Goal: Transaction & Acquisition: Book appointment/travel/reservation

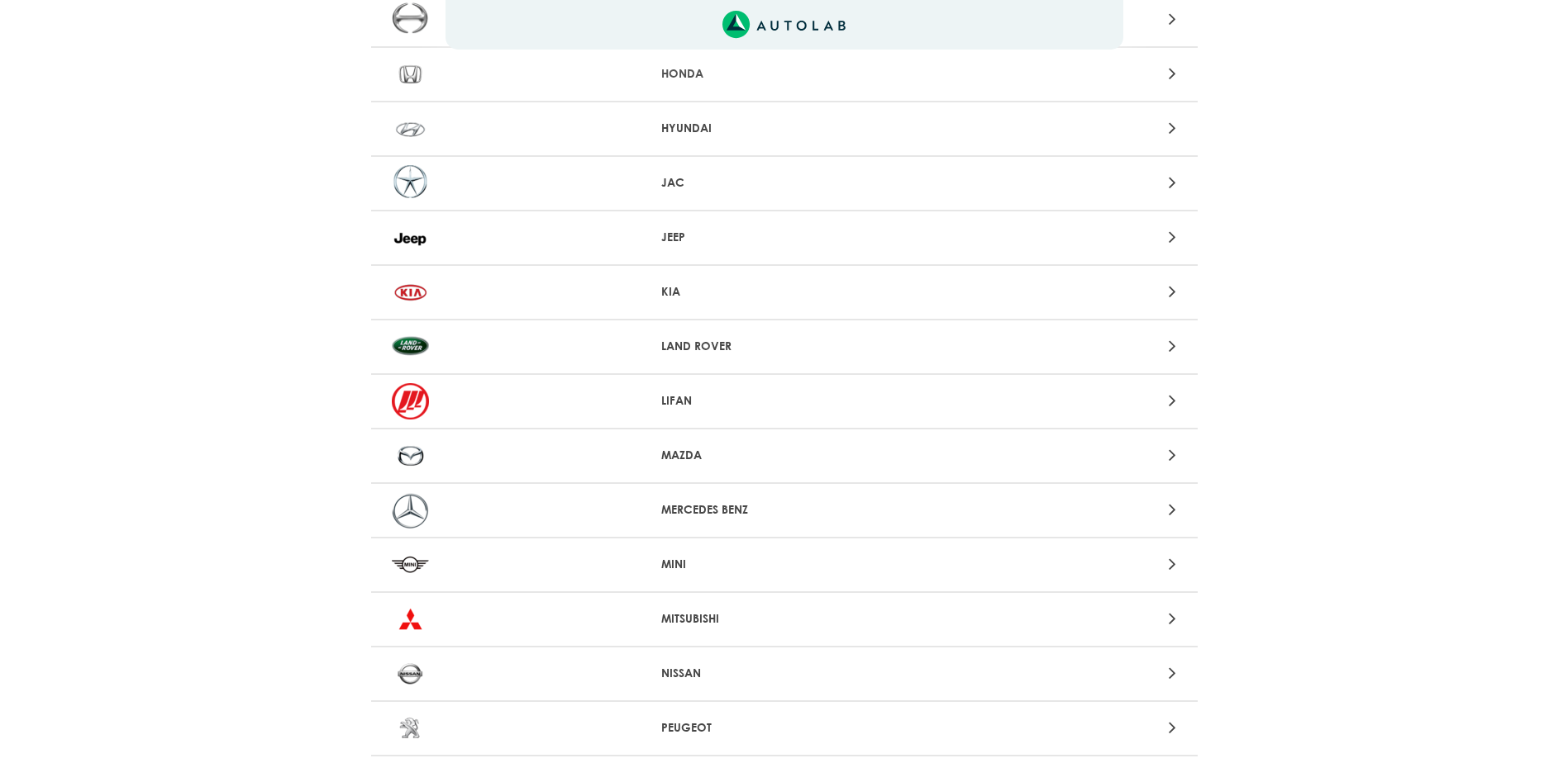
scroll to position [964, 0]
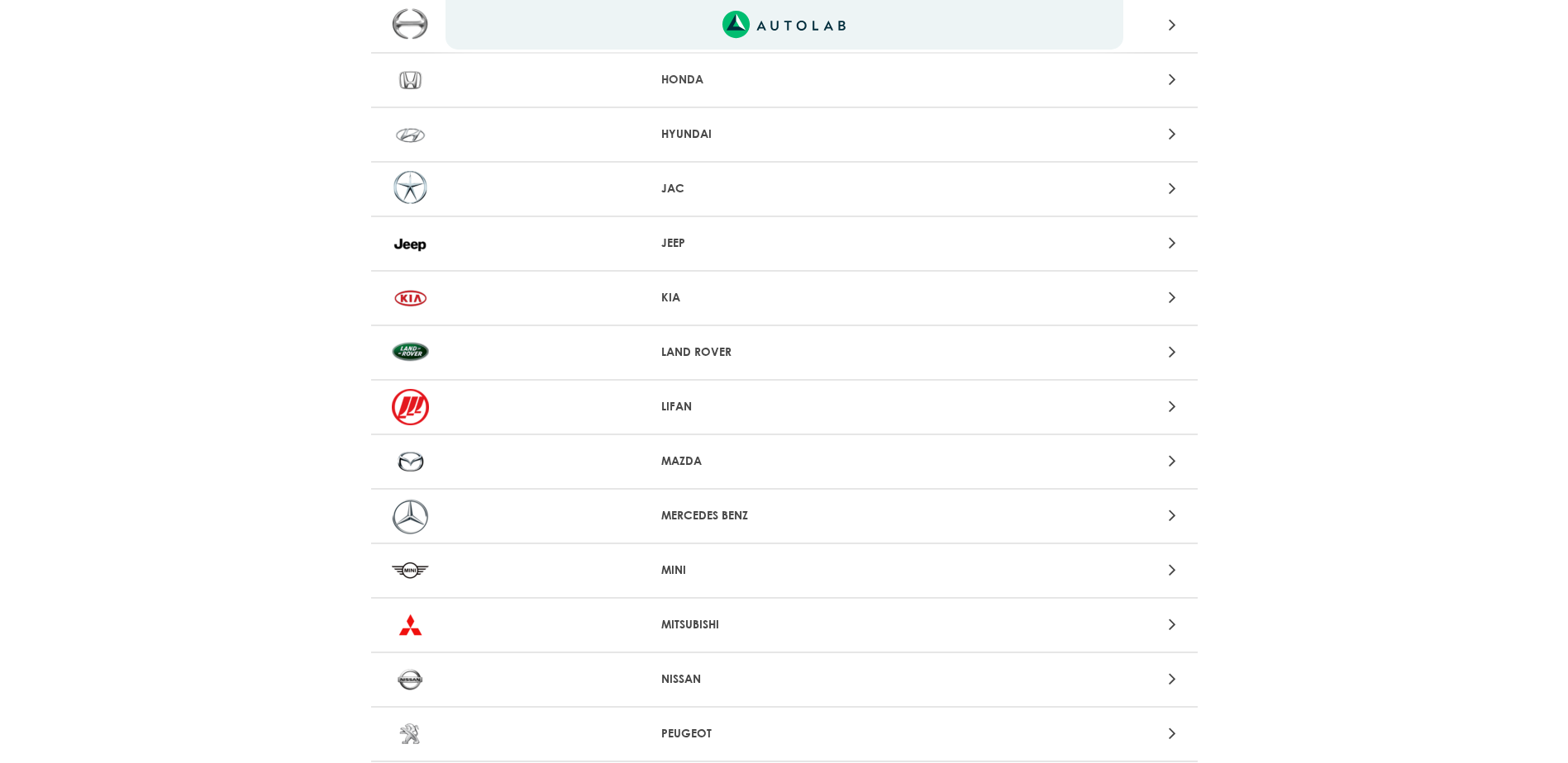
click at [1175, 299] on icon at bounding box center [1173, 297] width 7 height 21
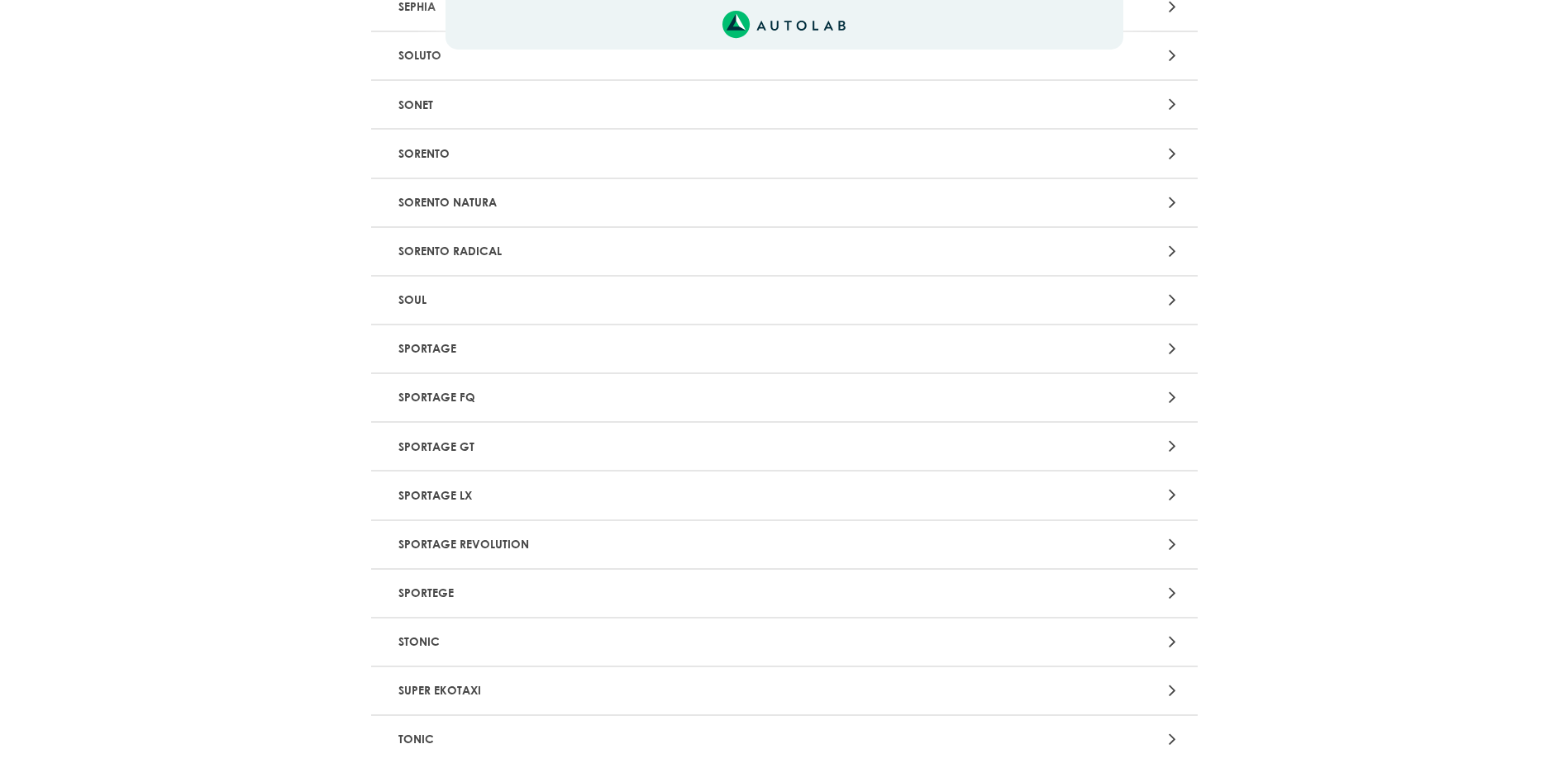
scroll to position [2601, 0]
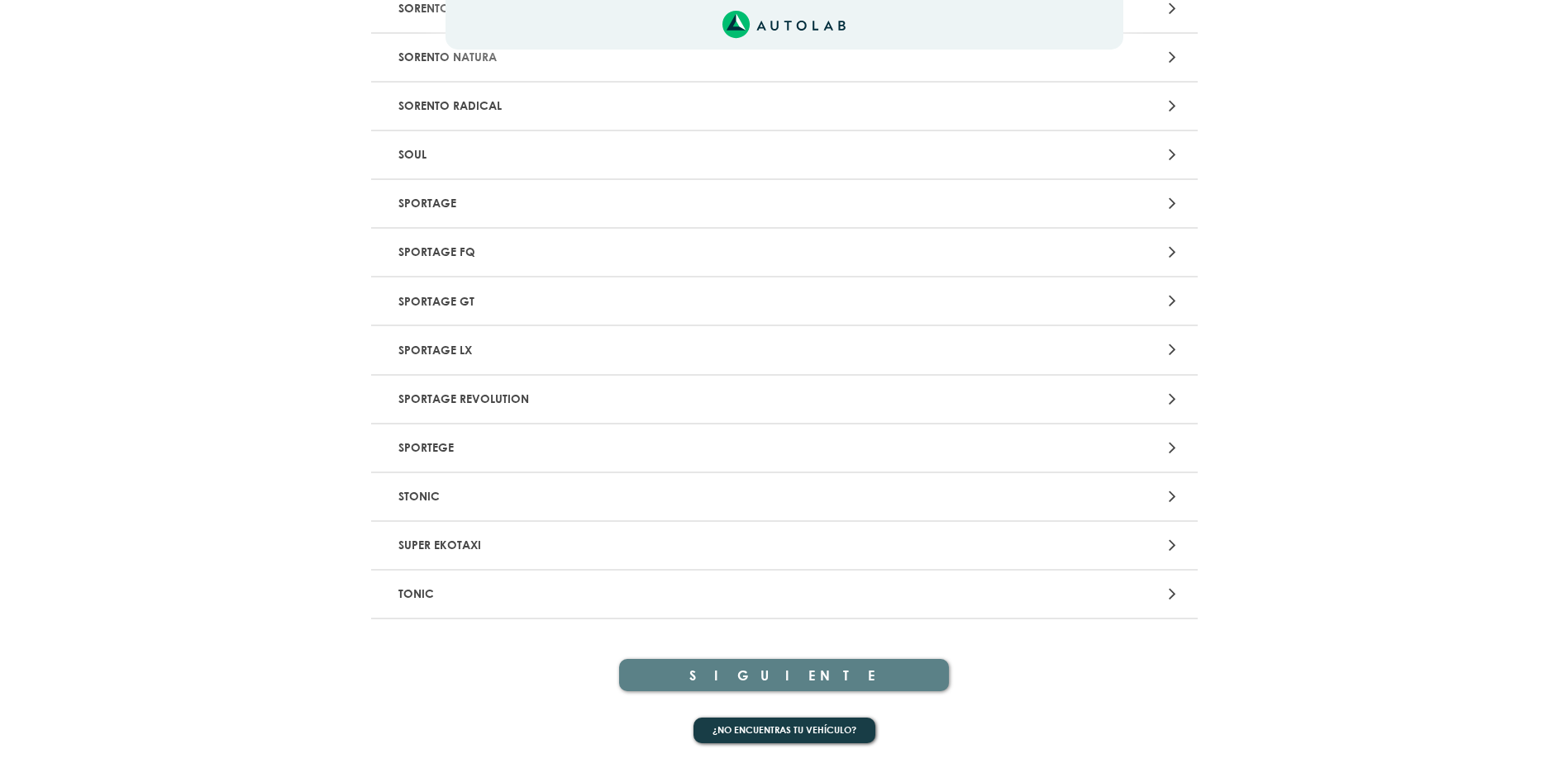
click at [1165, 494] on div at bounding box center [1054, 497] width 271 height 22
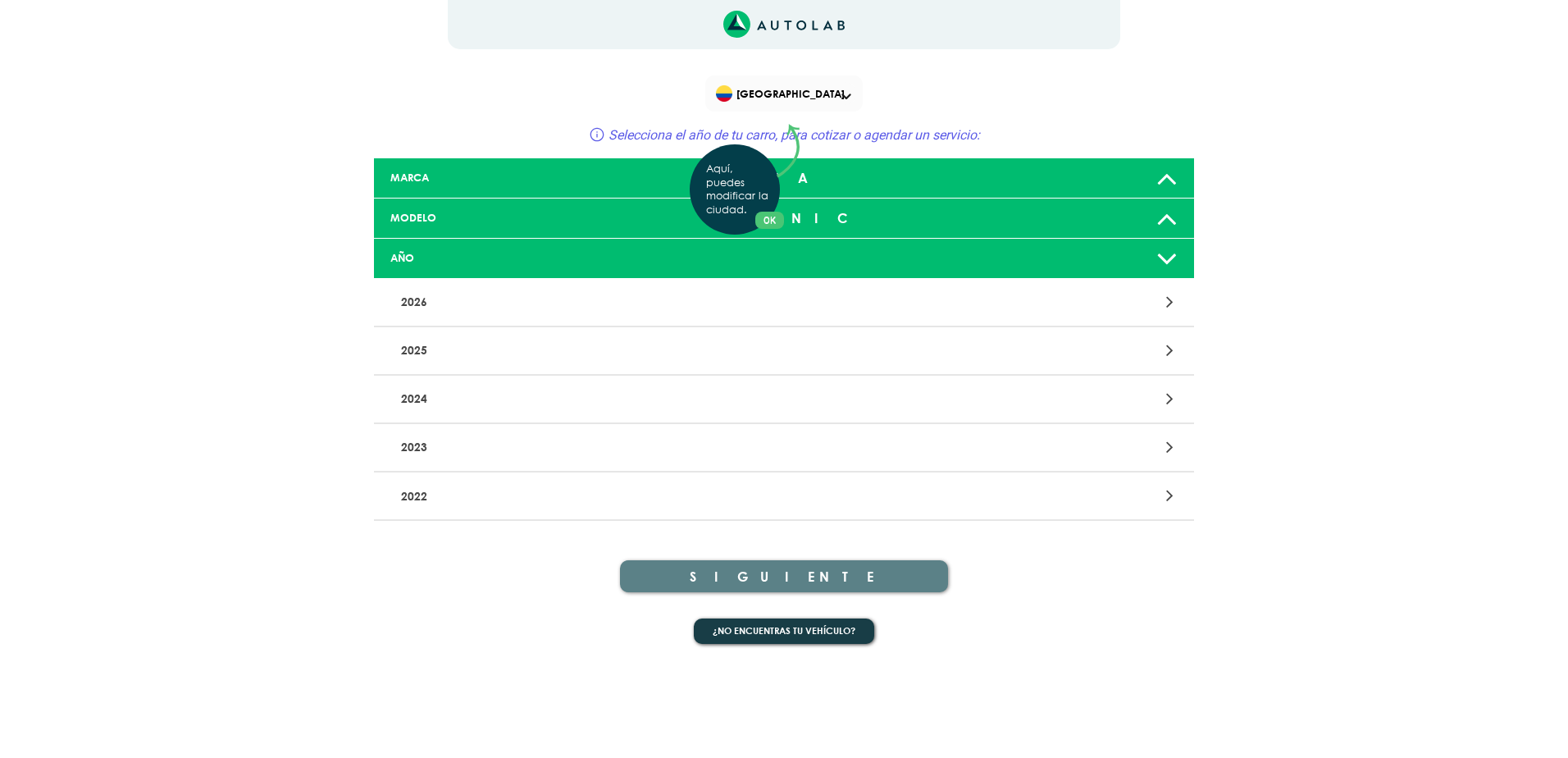
click at [1166, 252] on div "Aquí, puedes modificar la ciudad. OK .aex,.bex{fill:none!important;stroke:#50c4…" at bounding box center [784, 379] width 1568 height 758
click at [1166, 261] on icon at bounding box center [1166, 259] width 21 height 33
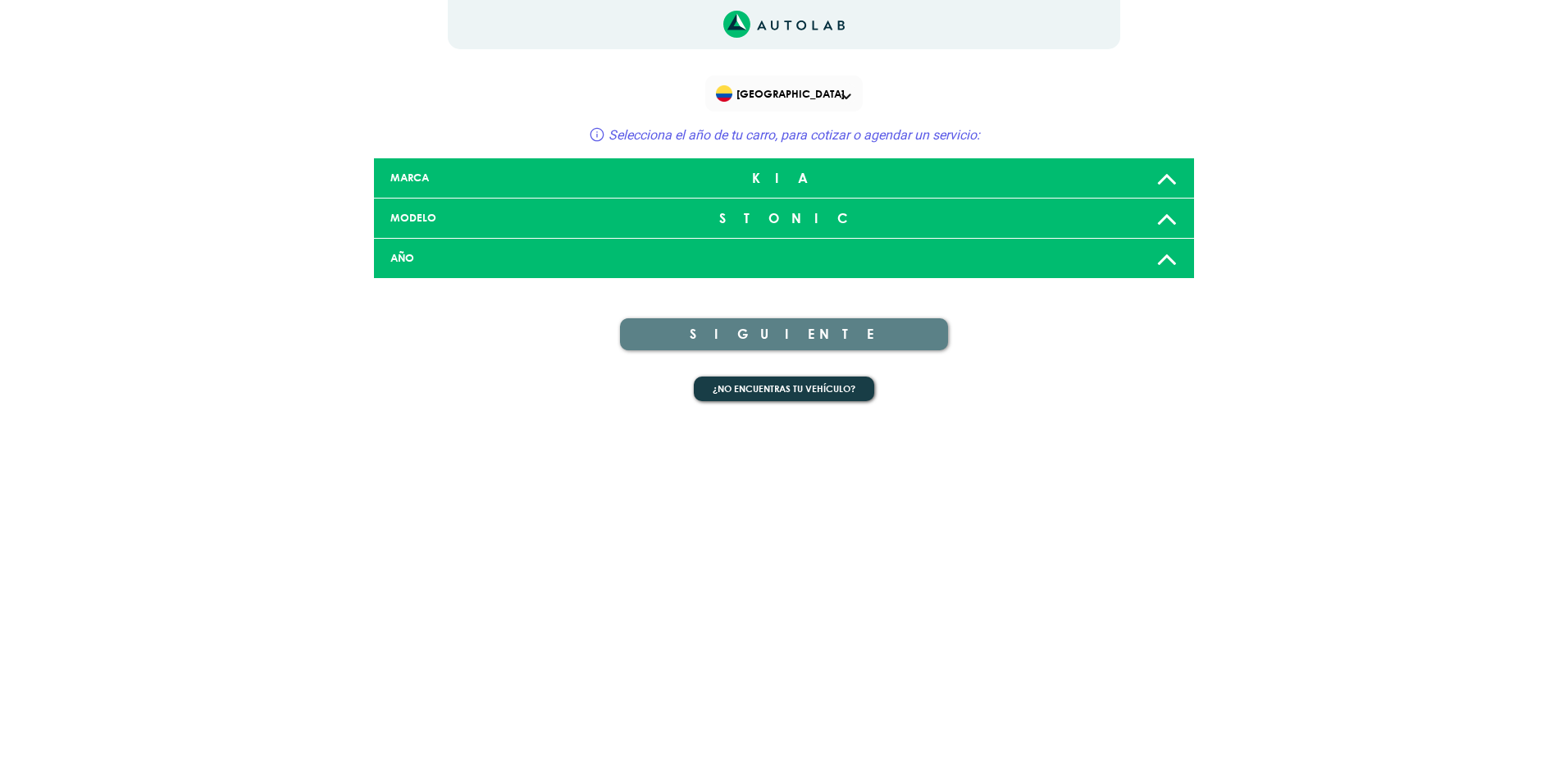
click at [1166, 261] on icon at bounding box center [1166, 259] width 21 height 33
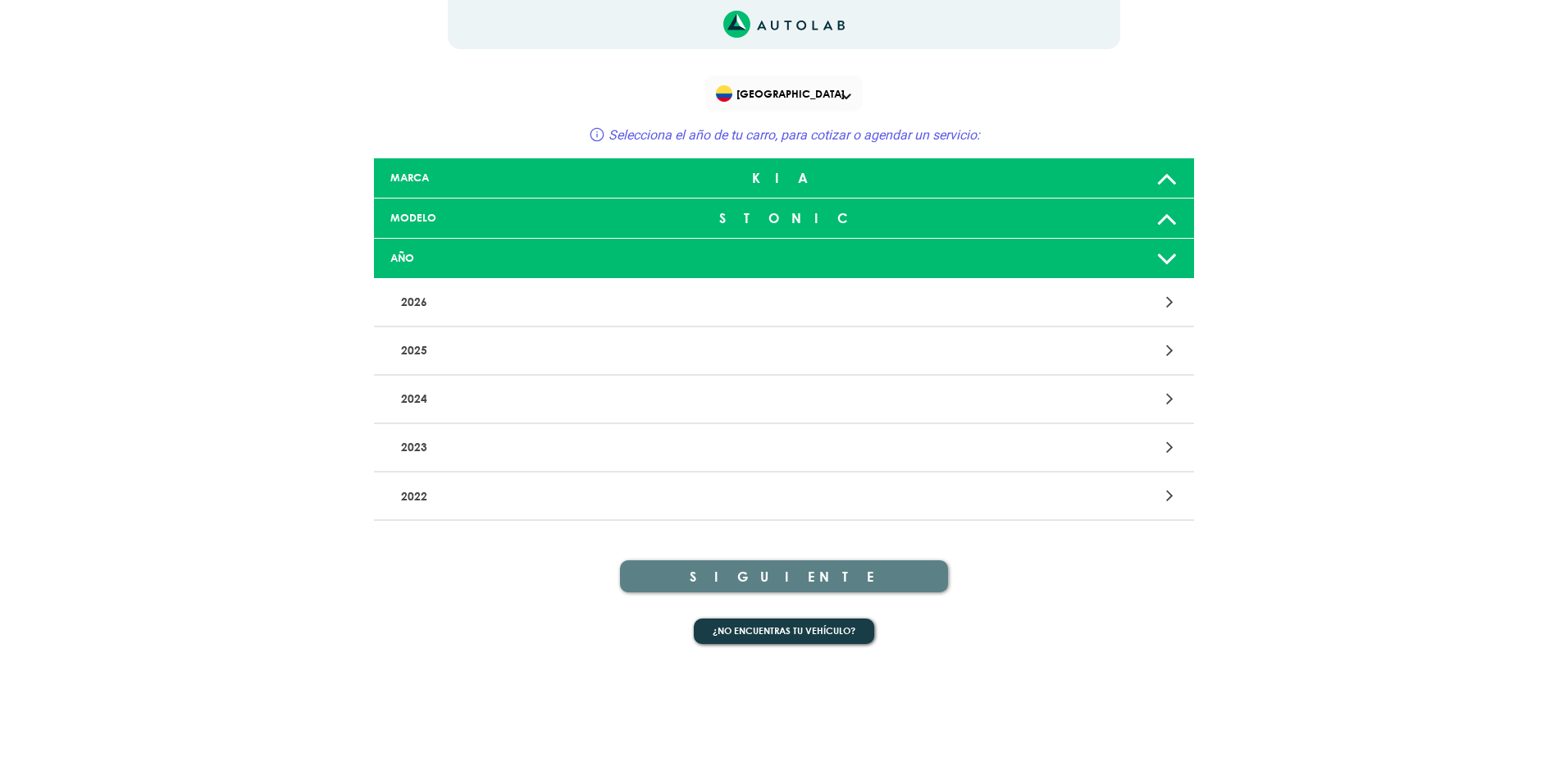
click at [1153, 487] on div at bounding box center [1052, 496] width 269 height 22
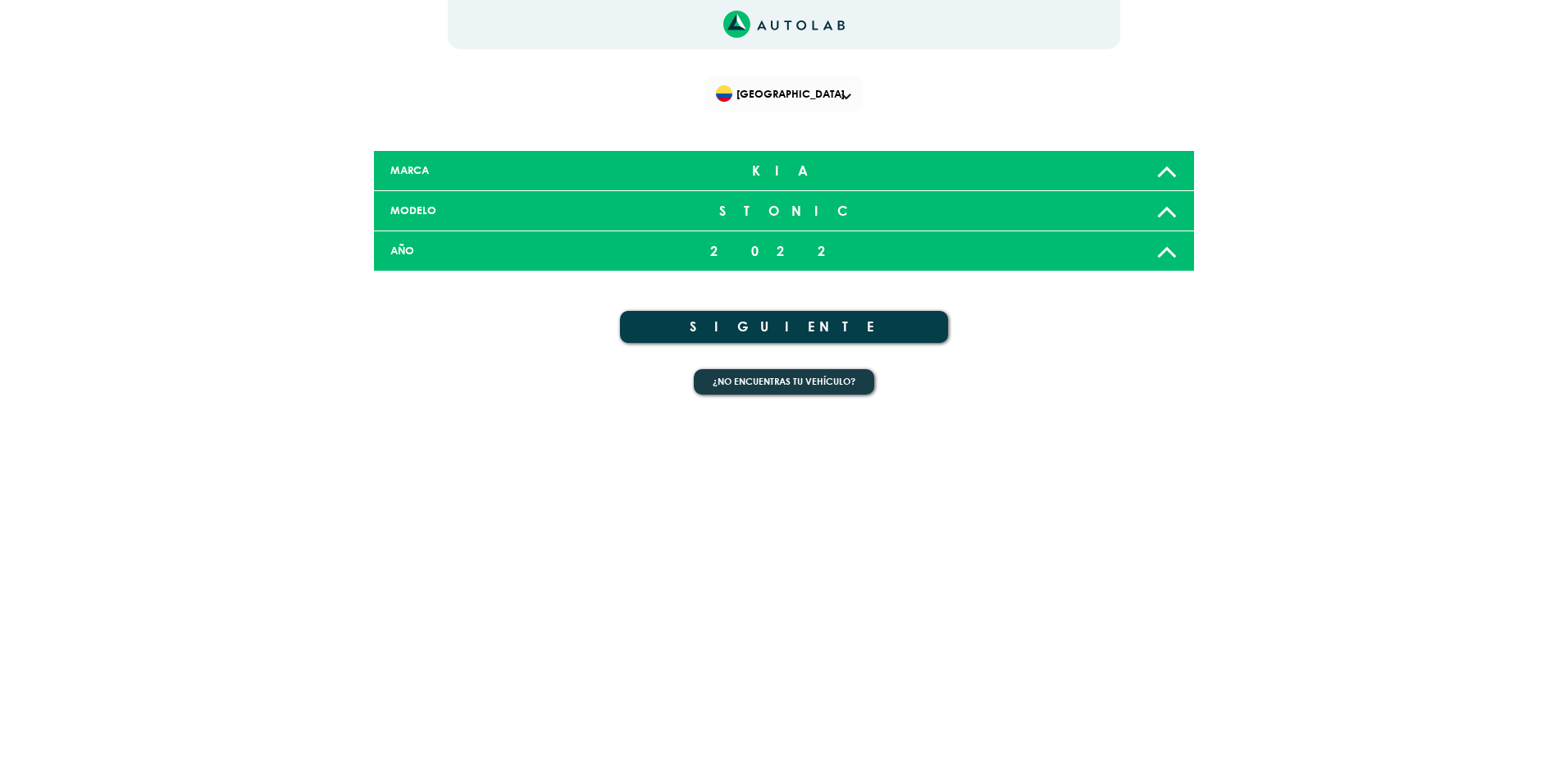
click at [775, 320] on button "SIGUIENTE" at bounding box center [784, 326] width 328 height 32
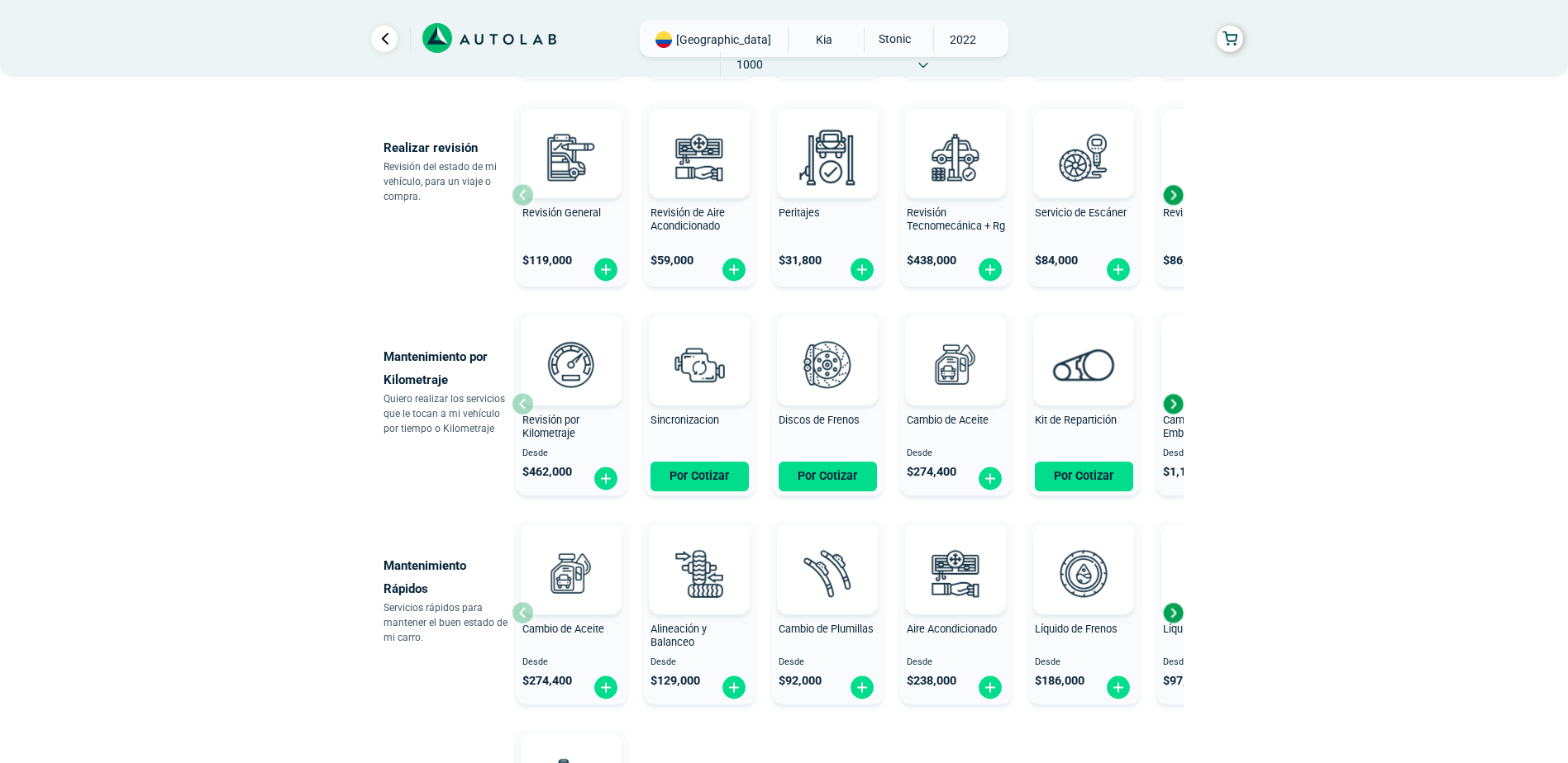
scroll to position [579, 0]
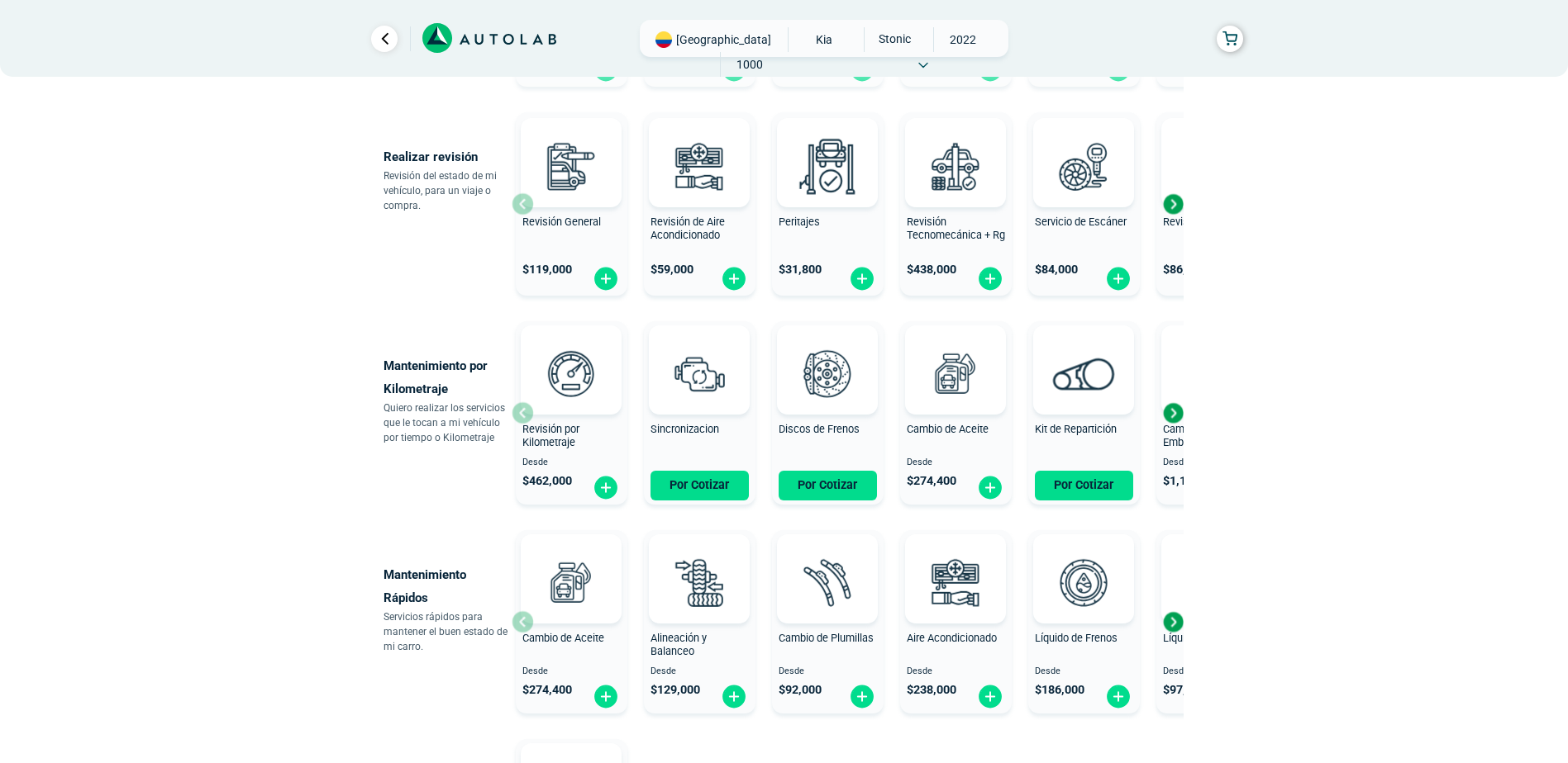
click at [1172, 620] on div "Next slide" at bounding box center [1173, 622] width 25 height 25
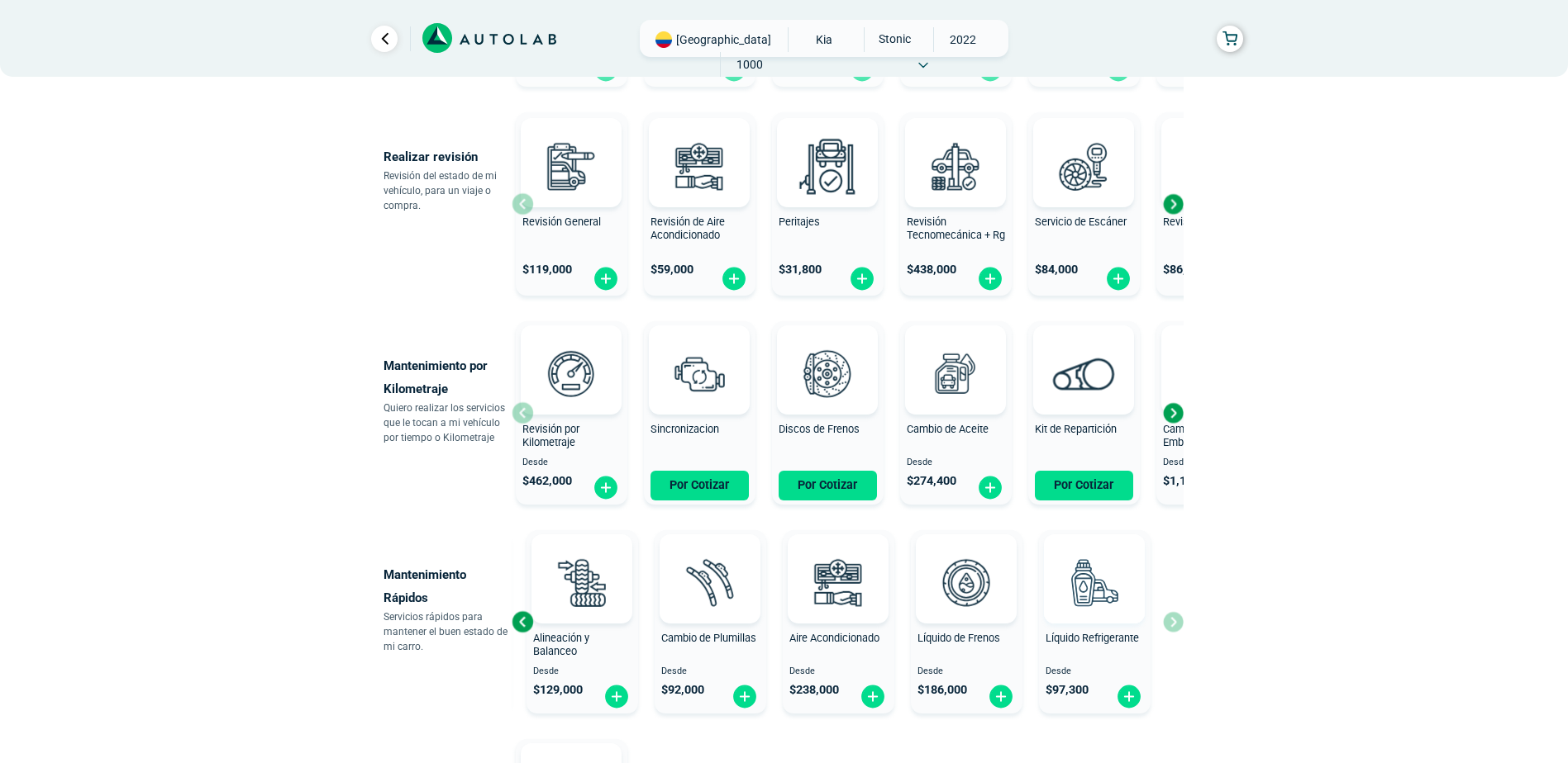
click at [1168, 620] on div "Cambio de Aceite Desde $ 274,400 Alineación y Balanceo Desde $ 129,000 Cambio d…" at bounding box center [848, 622] width 672 height 196
click at [1165, 412] on div "Next slide" at bounding box center [1173, 413] width 25 height 25
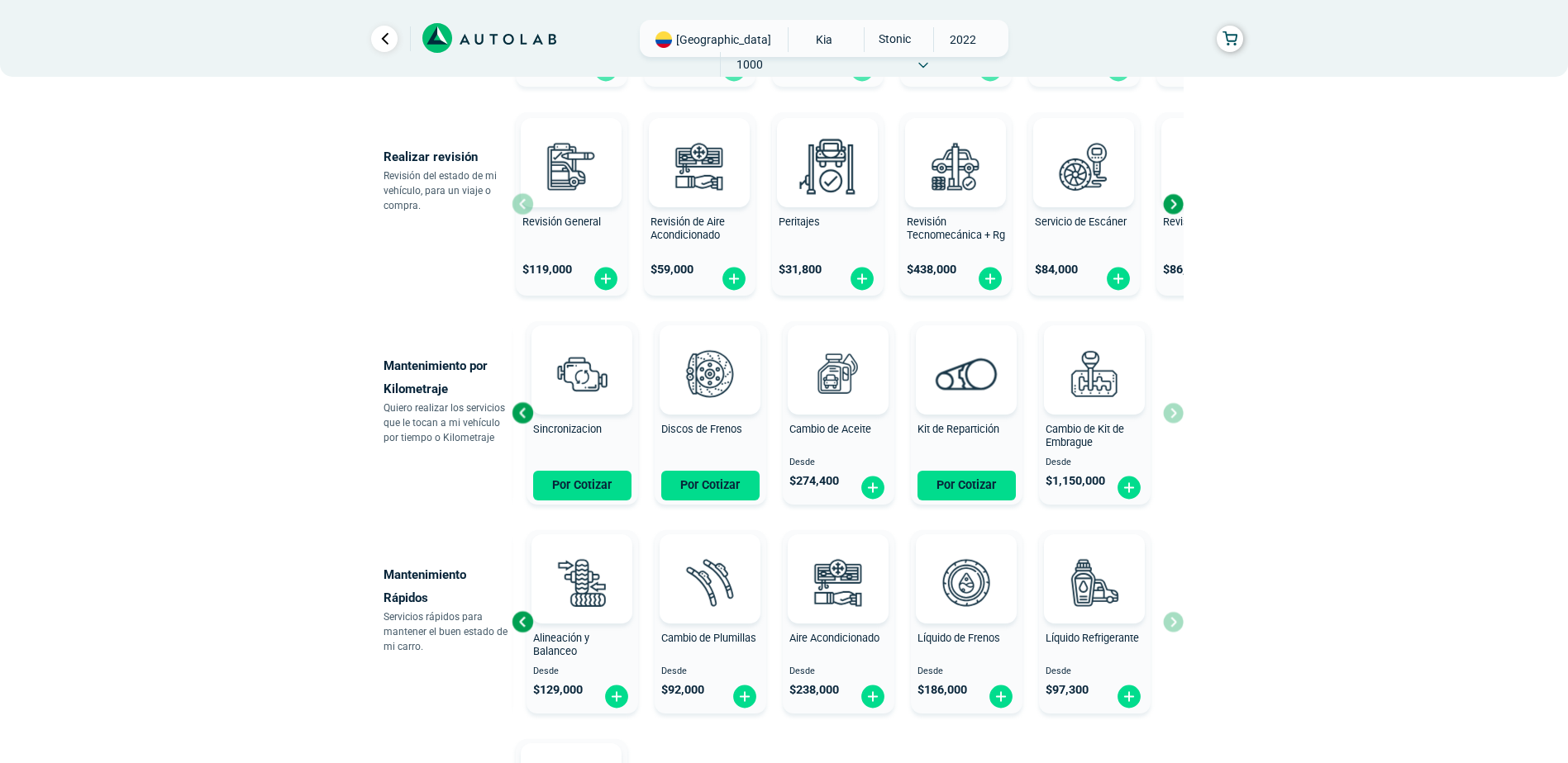
click at [1173, 416] on div "Revisión por Kilometraje Desde $ 462,000 Sincronizacion Por Cotizar Discos de F…" at bounding box center [848, 413] width 672 height 196
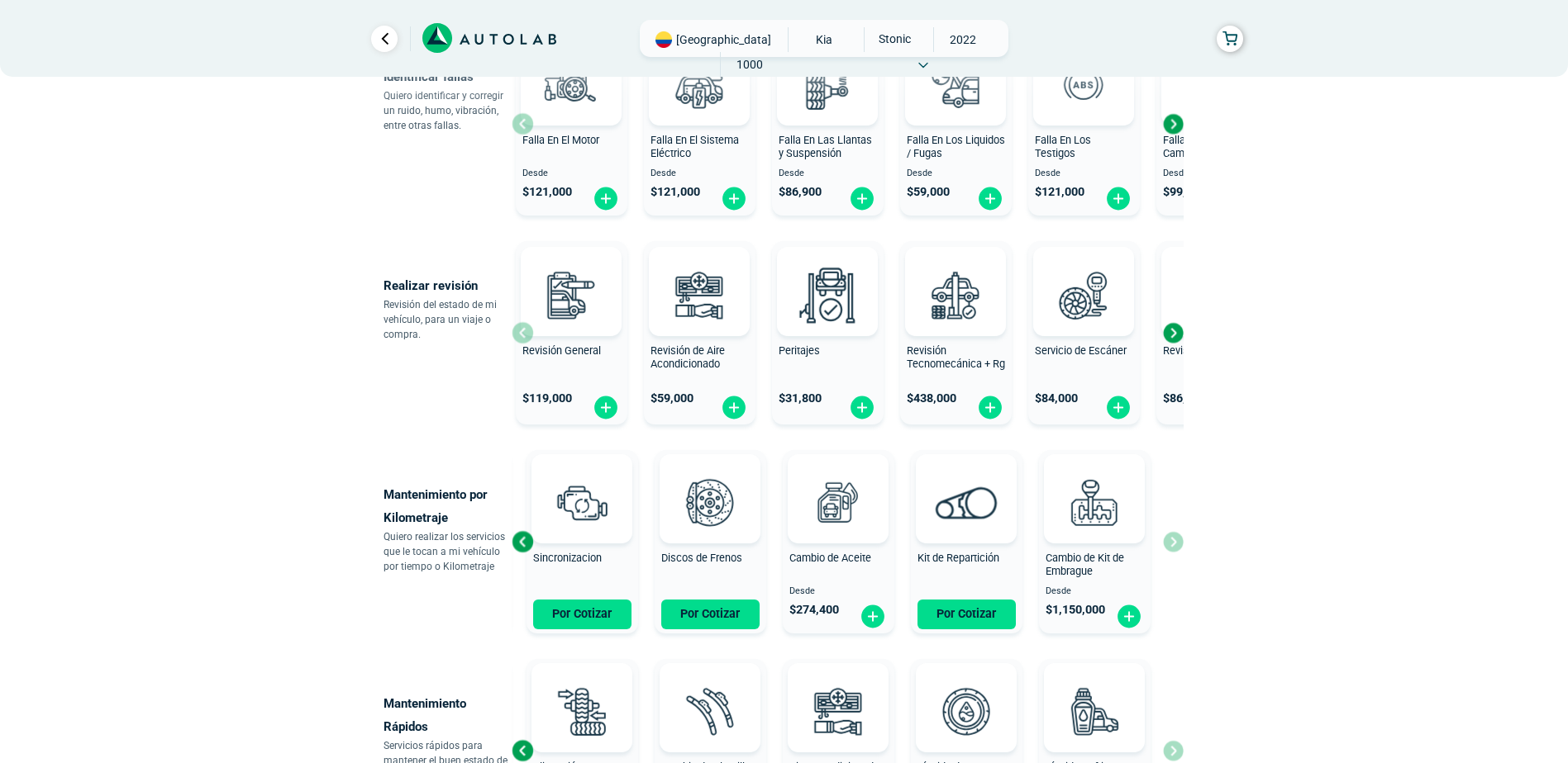
scroll to position [413, 0]
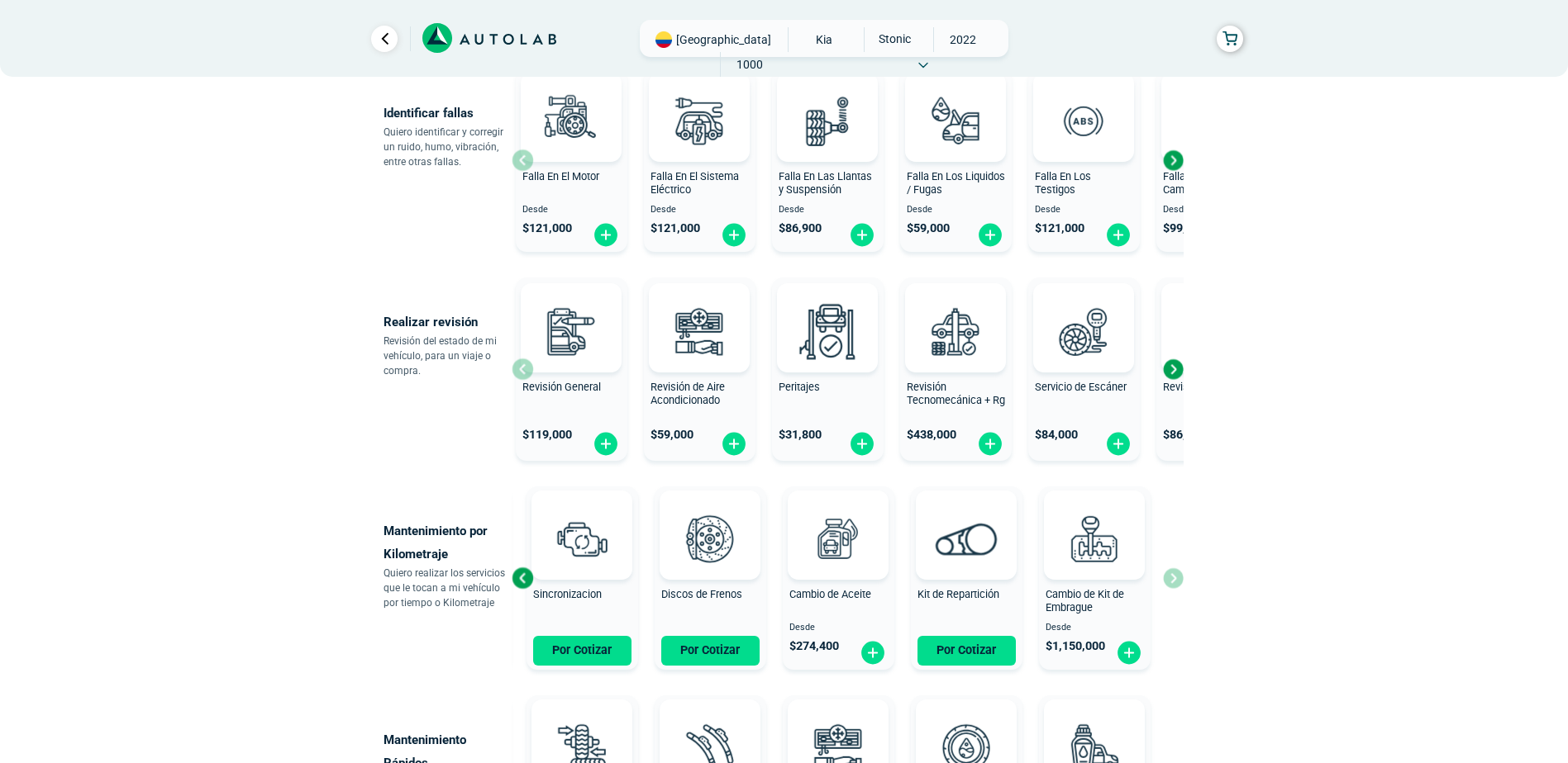
click at [1173, 367] on div "Next slide" at bounding box center [1173, 369] width 25 height 25
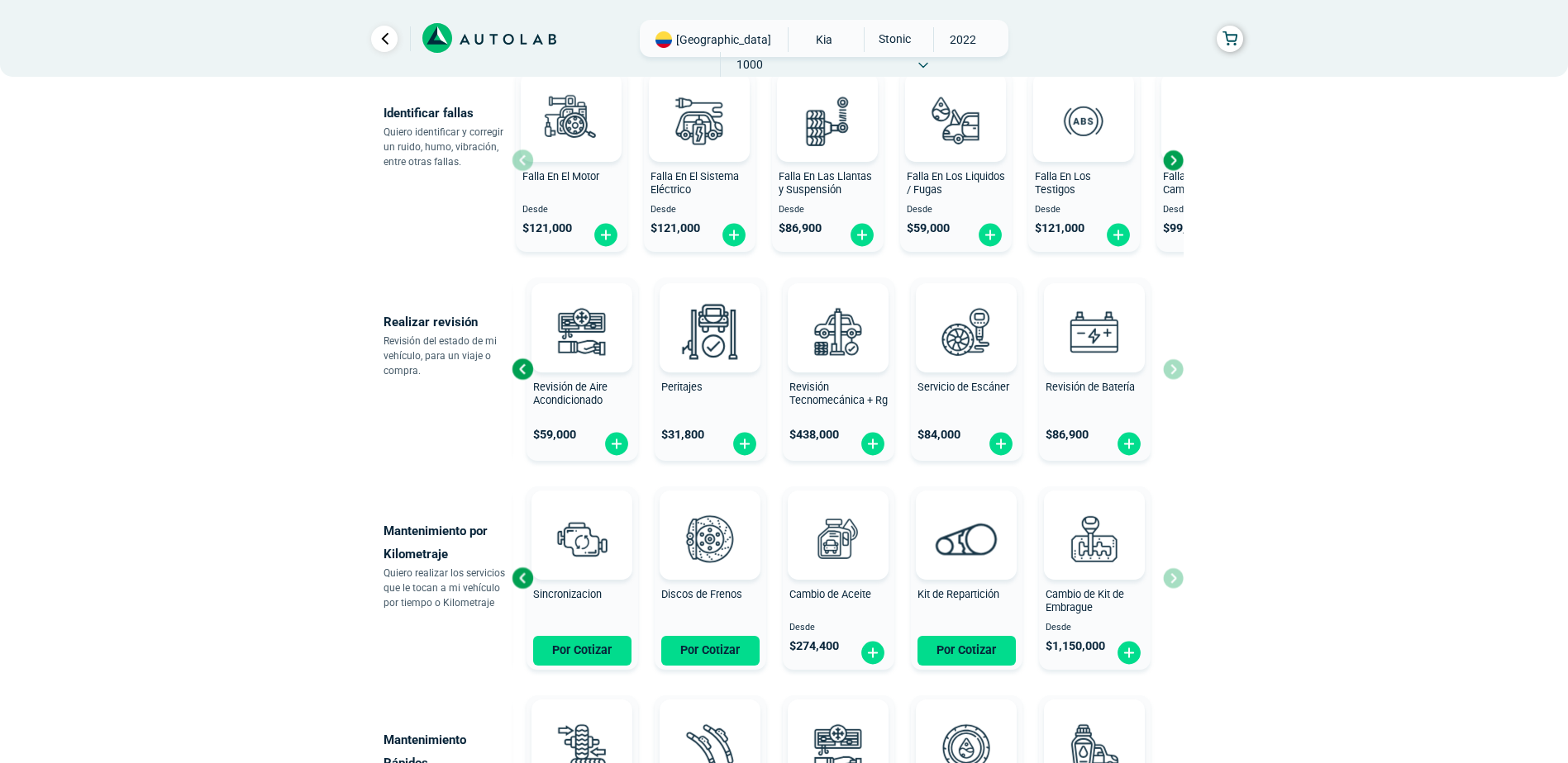
click at [1173, 367] on div "Revisión General $ 119,000 Revisión de Aire Acondicionado $ 59,000 Peritajes $ …" at bounding box center [848, 369] width 672 height 196
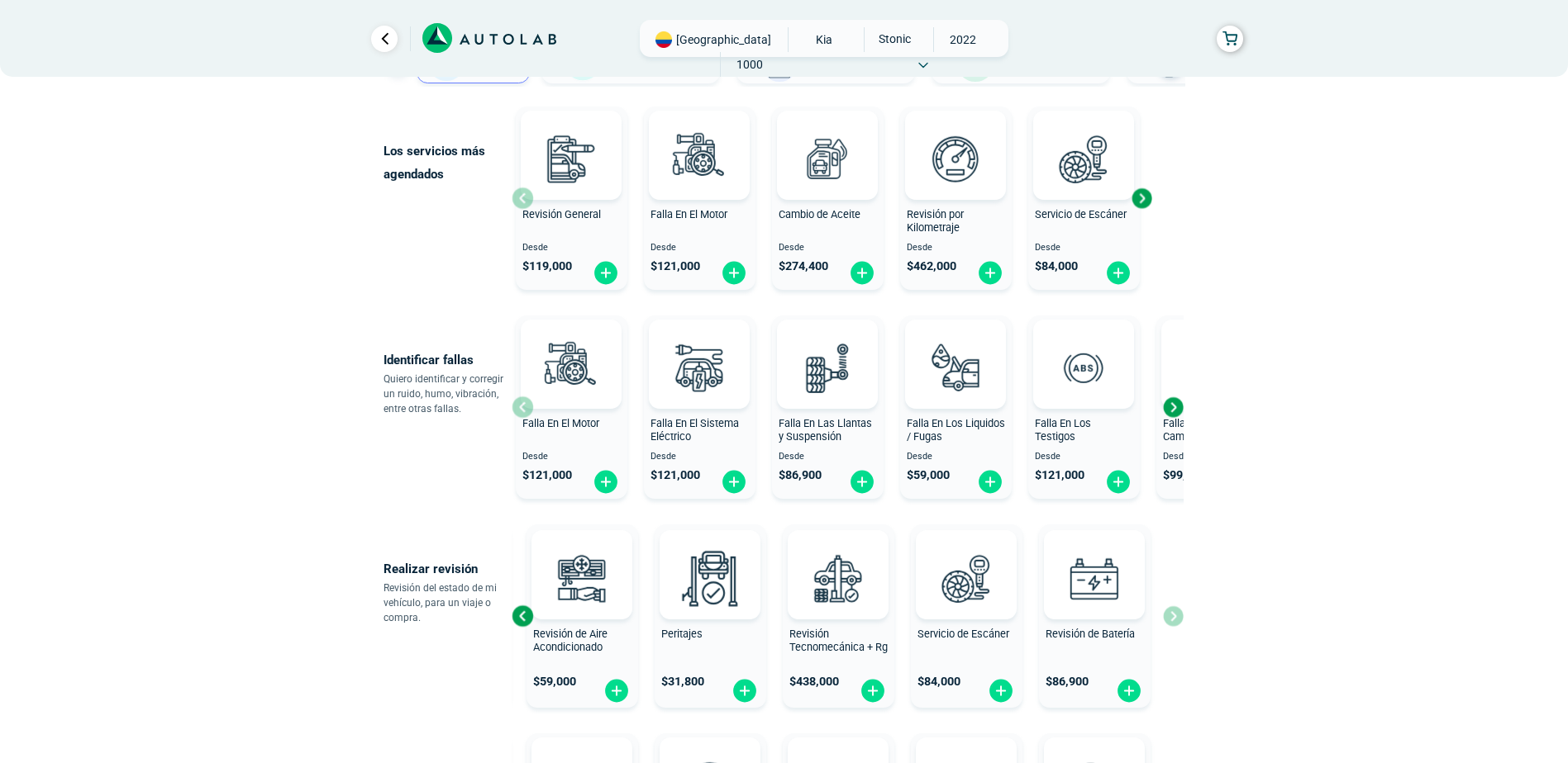
scroll to position [165, 0]
click at [1141, 194] on div "Next slide" at bounding box center [1141, 199] width 25 height 25
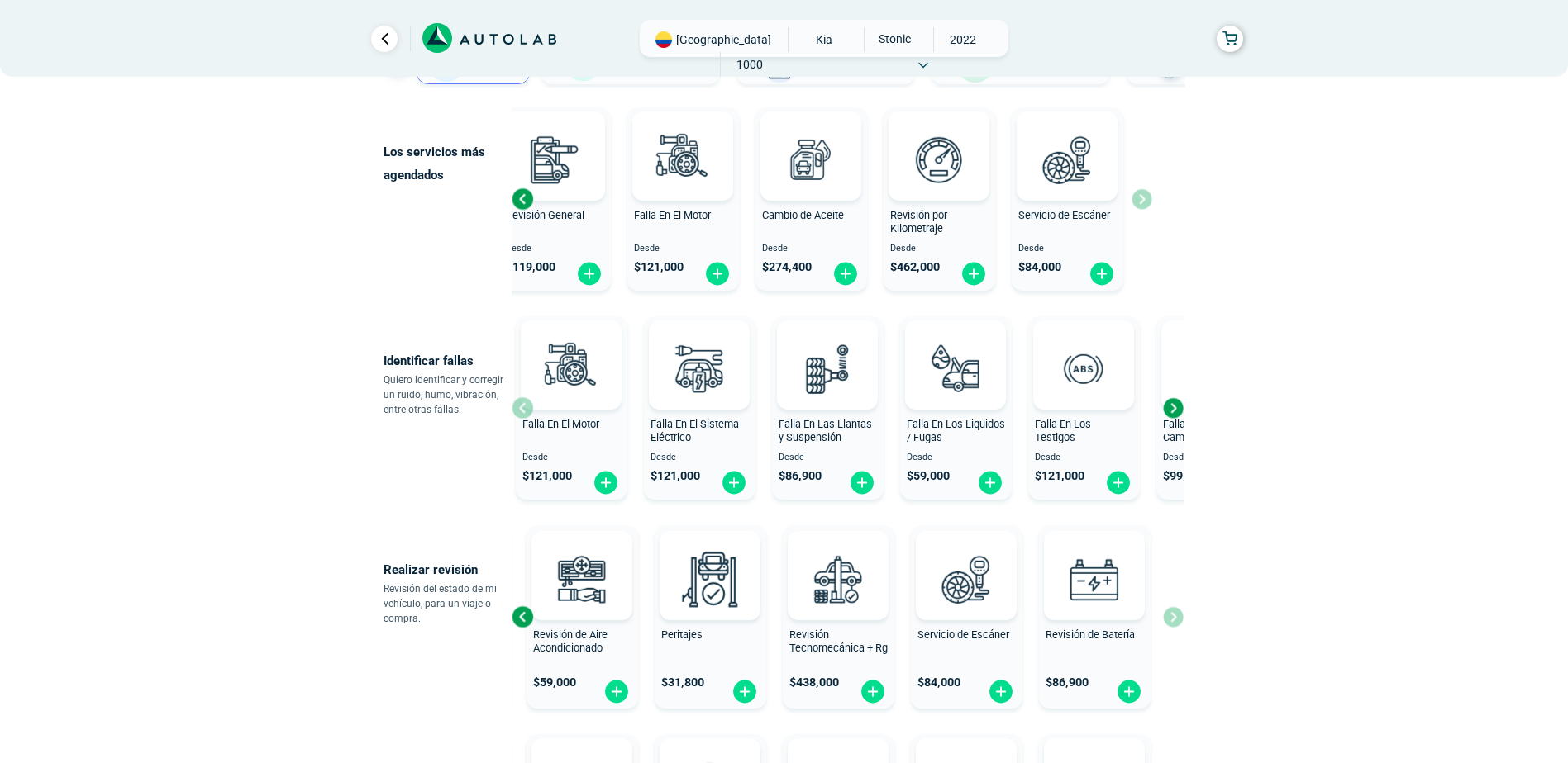
click at [1138, 195] on div "Revisión General Desde $ 119,000 Falla En El Motor Desde $ 121,000 Cambio de Ac…" at bounding box center [832, 199] width 640 height 196
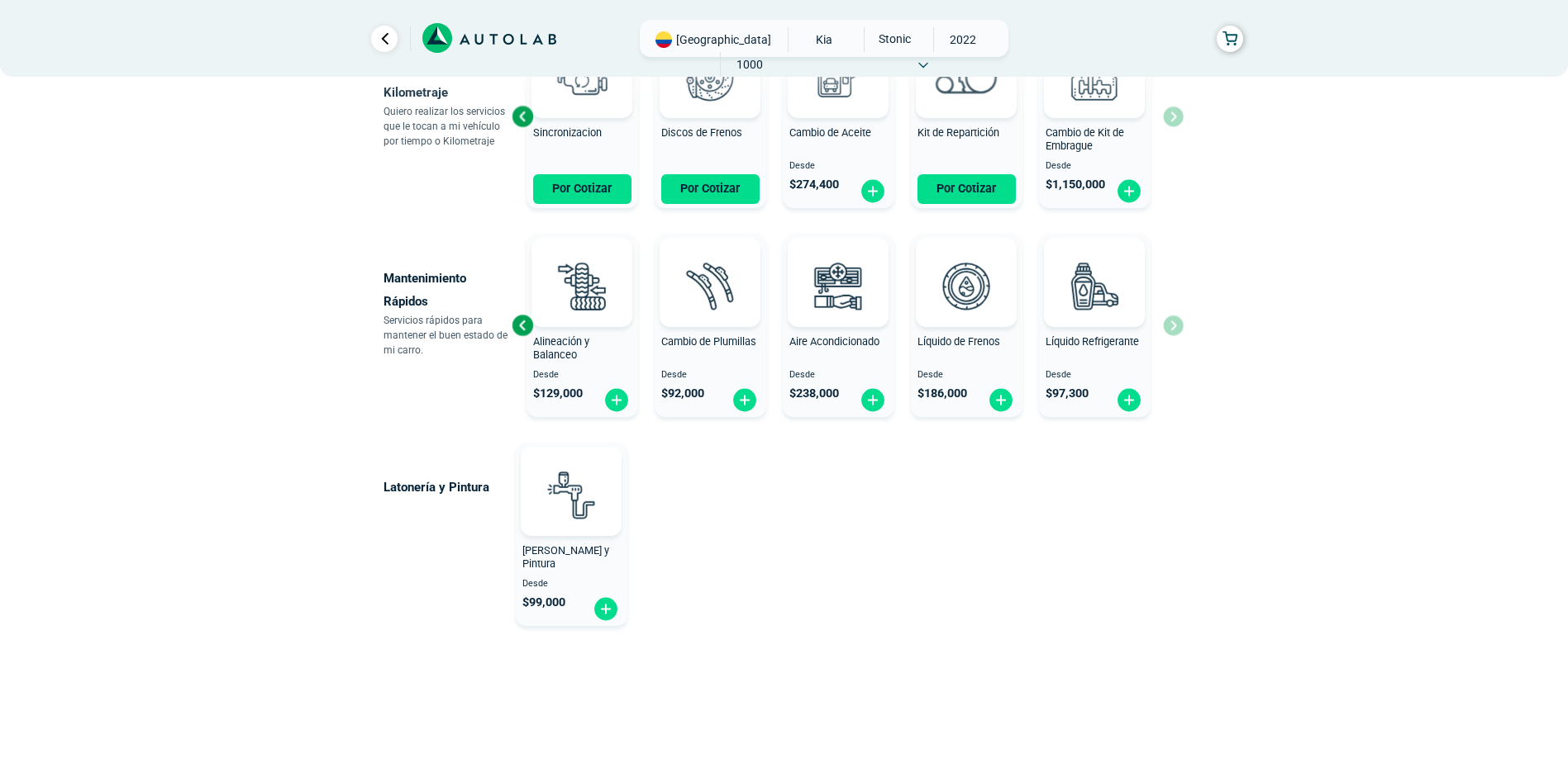
scroll to position [889, 0]
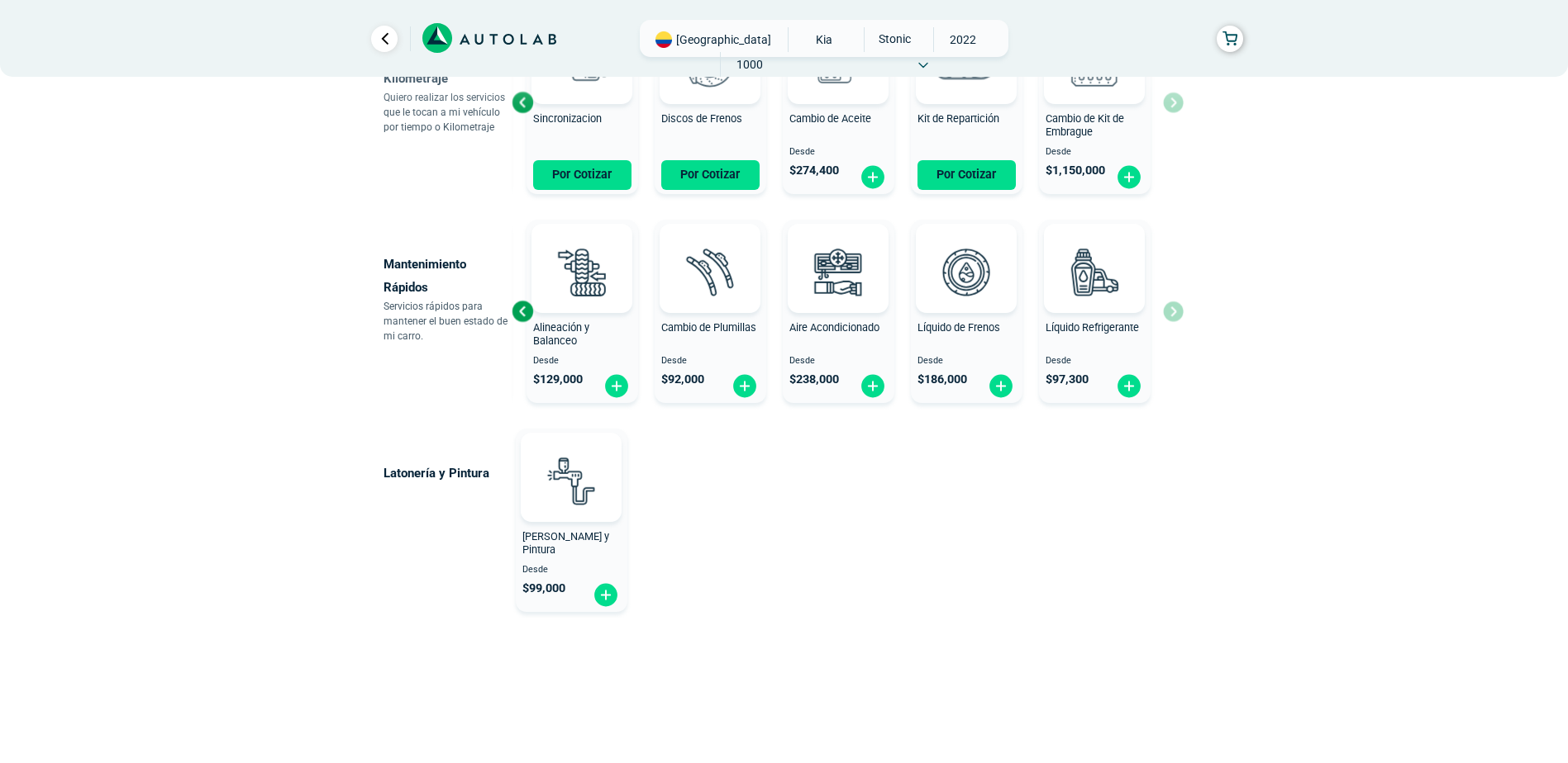
click at [522, 307] on div "Previous slide" at bounding box center [522, 311] width 25 height 25
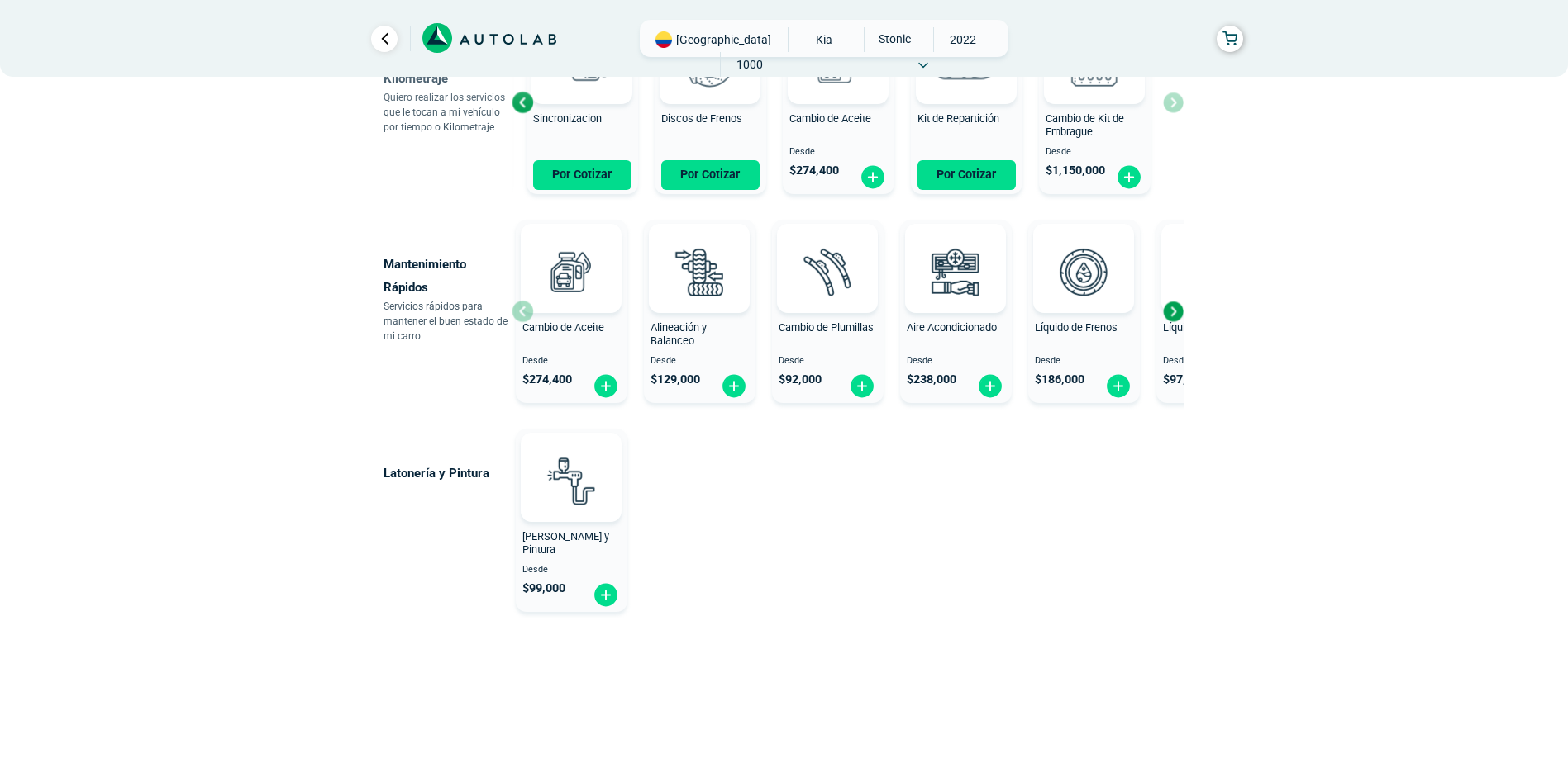
click at [522, 307] on div at bounding box center [572, 268] width 101 height 89
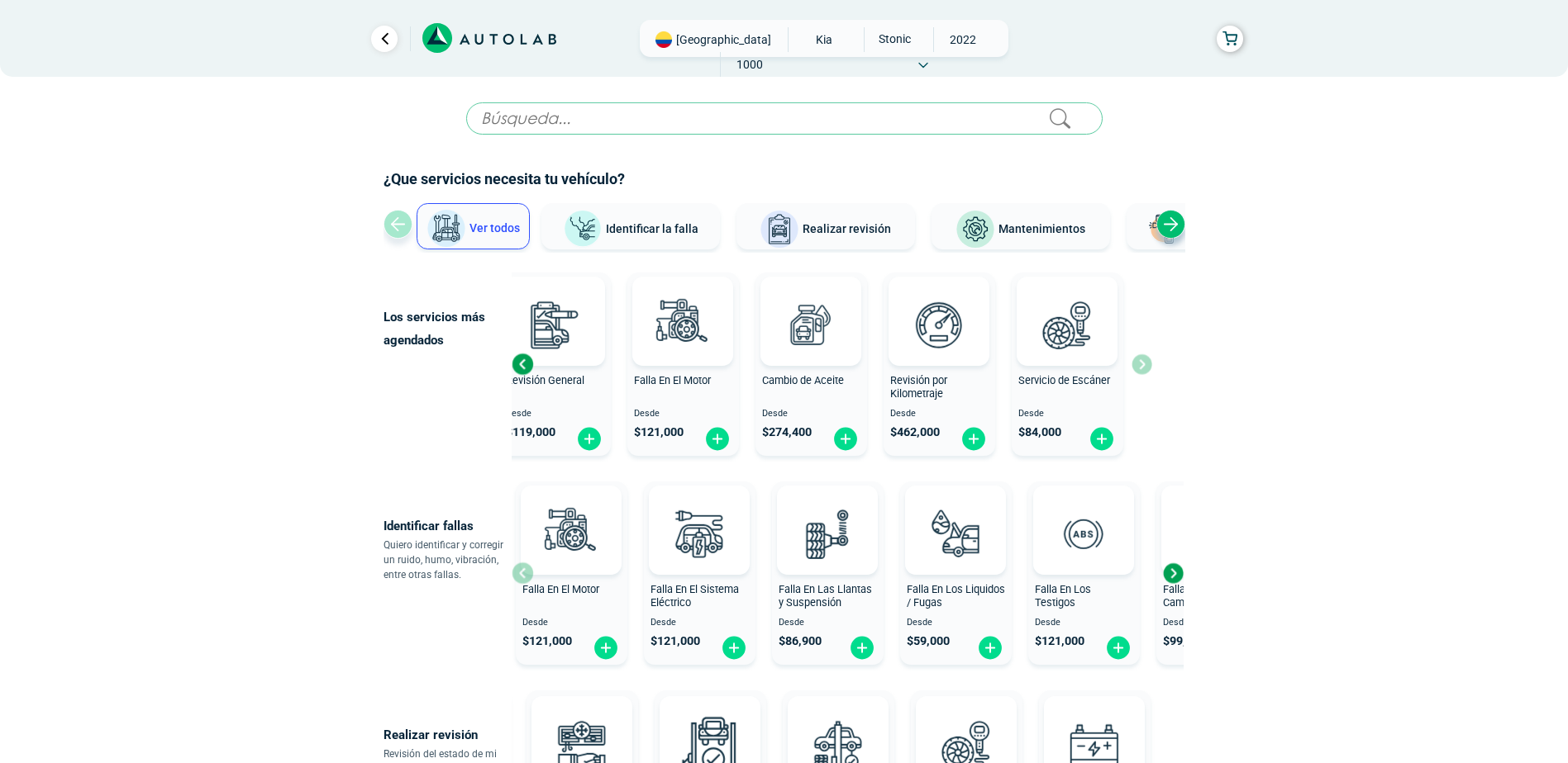
click at [1169, 216] on div "Next slide" at bounding box center [1171, 225] width 29 height 29
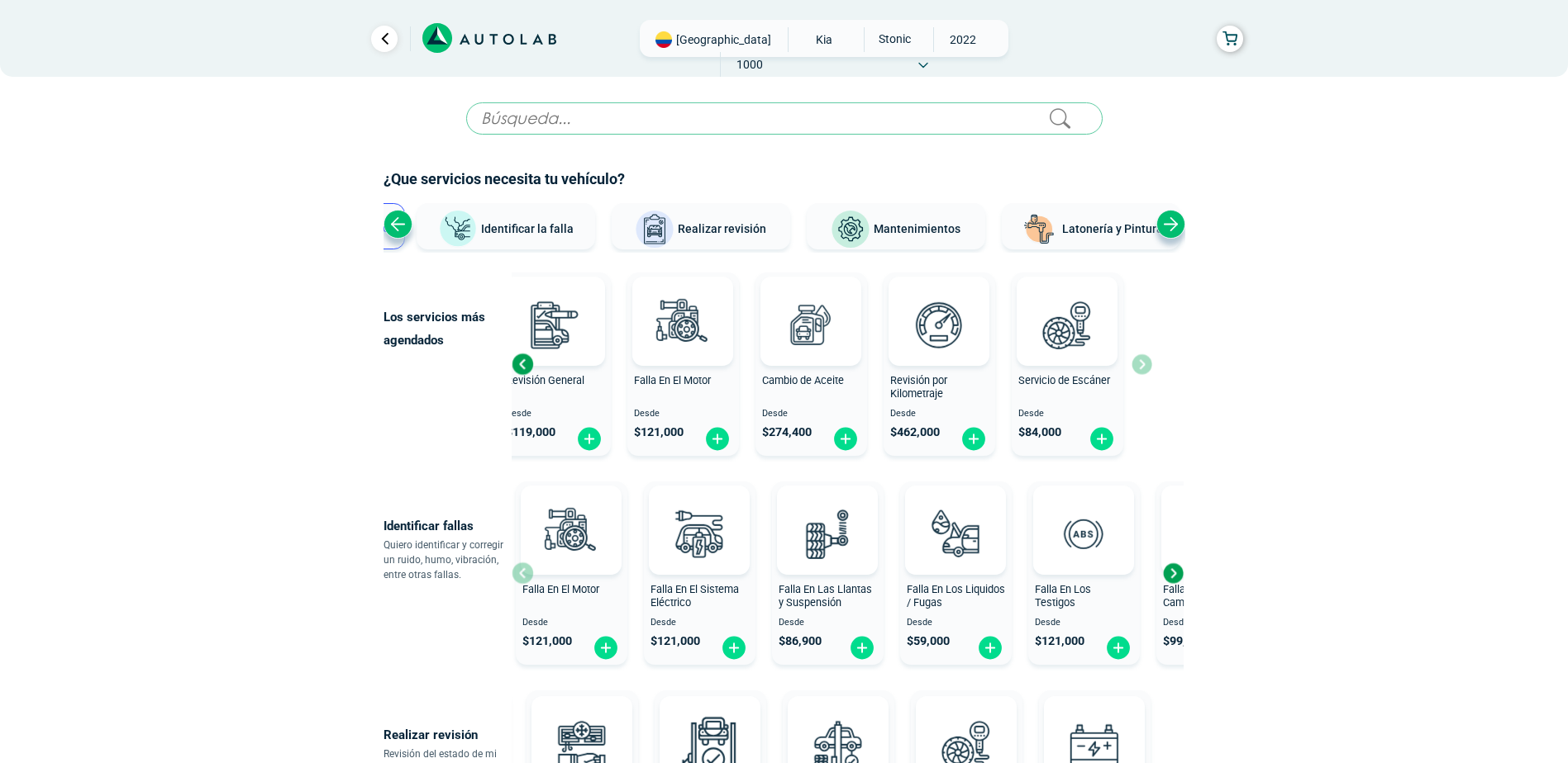
click at [1169, 216] on div "Next slide" at bounding box center [1171, 225] width 29 height 29
click at [1169, 216] on div "Ver todos Identificar la falla Realizar revisión Mantenimientos Latonería y Pin…" at bounding box center [784, 228] width 802 height 50
click at [872, 226] on span "Mantenimientos" at bounding box center [889, 228] width 87 height 13
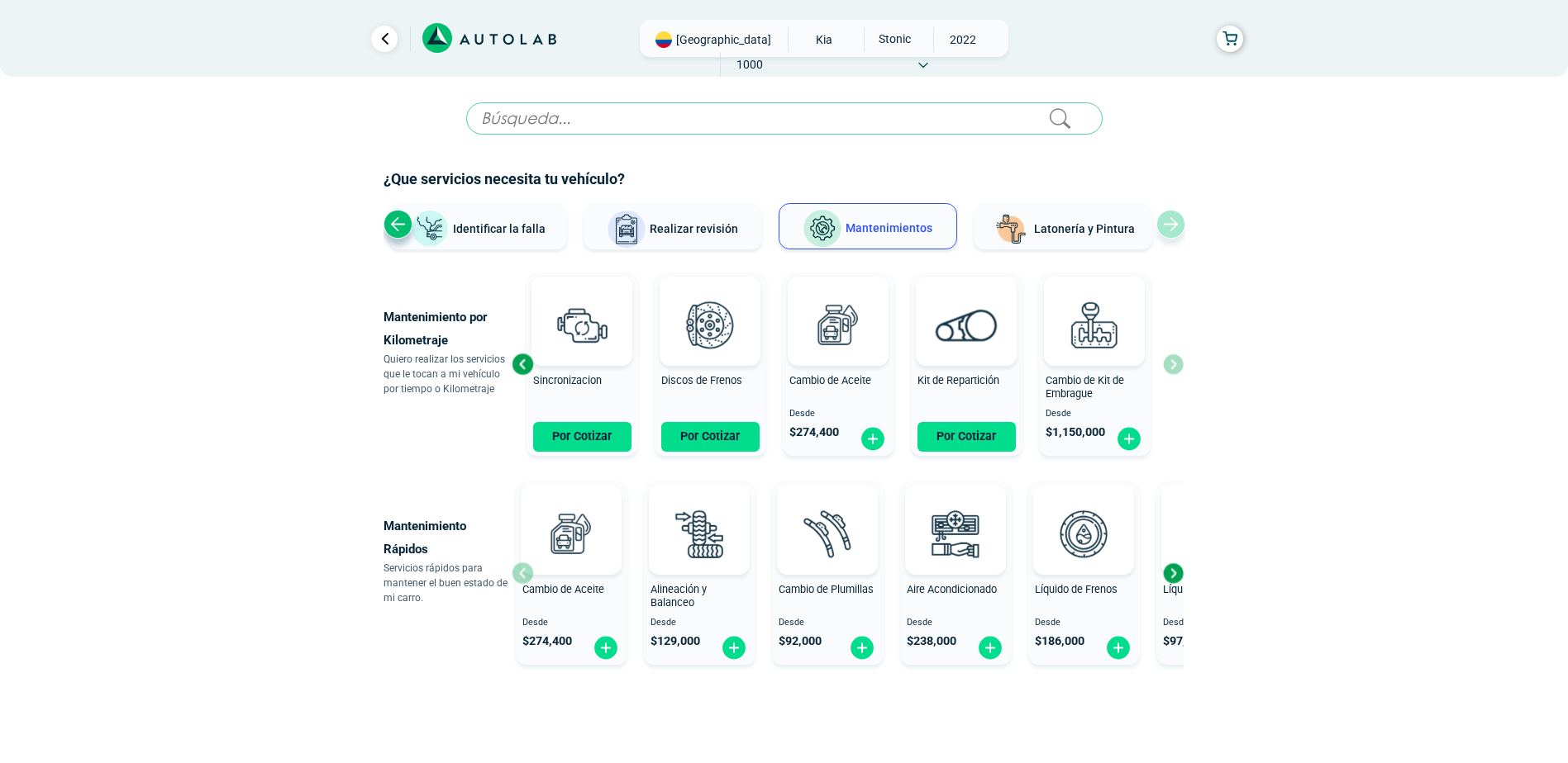
click at [1177, 364] on div "Revisión por Kilometraje Desde $ 462,000 Sincronizacion Por Cotizar Discos de F…" at bounding box center [848, 364] width 672 height 196
click at [727, 325] on img at bounding box center [709, 324] width 72 height 72
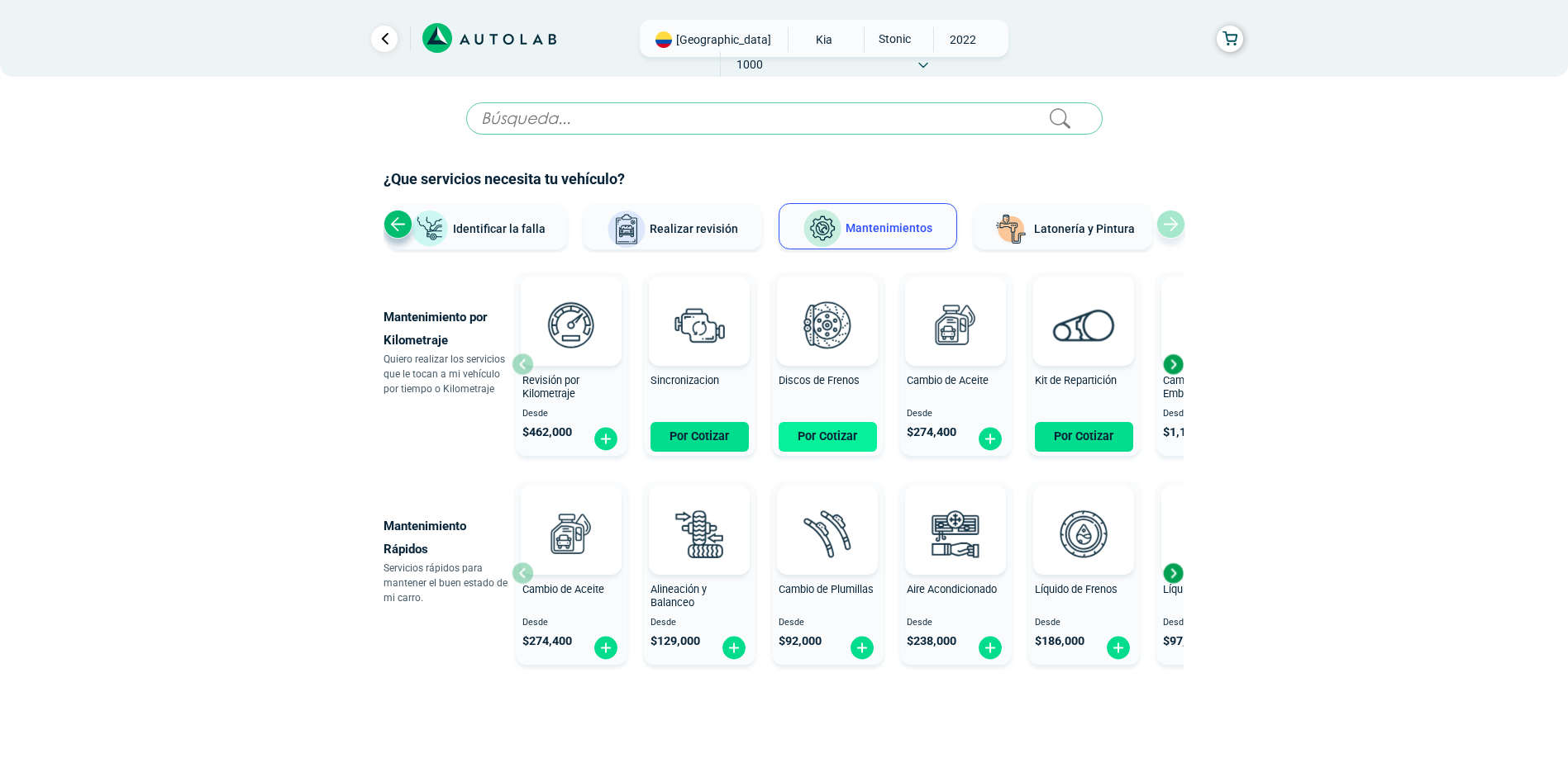
click at [815, 441] on button "Por Cotizar" at bounding box center [828, 437] width 98 height 29
click at [503, 112] on input "text" at bounding box center [784, 118] width 637 height 32
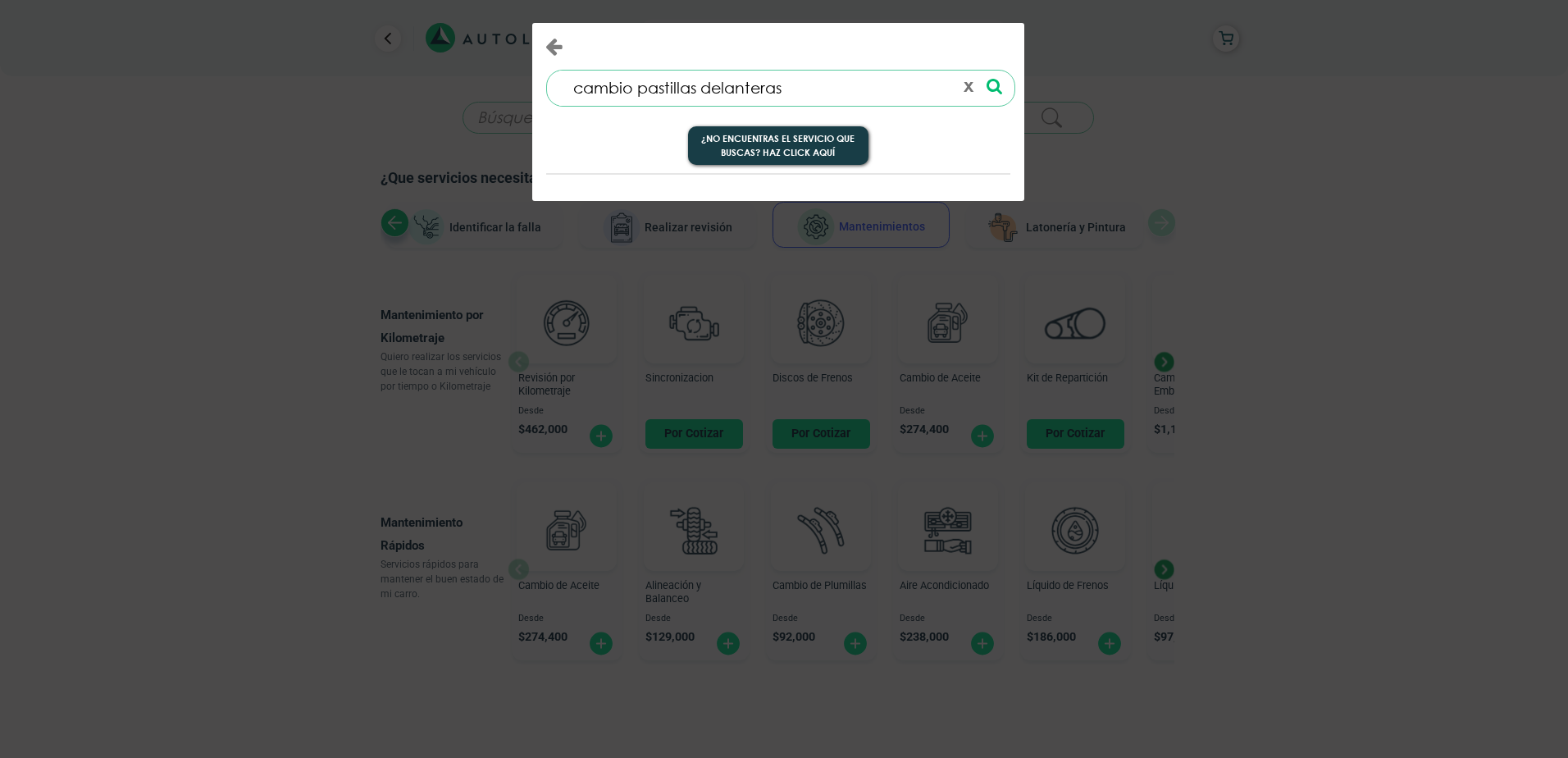
type input "cambio pastillas delanteras"
click at [552, 46] on icon "Close" at bounding box center [554, 46] width 17 height 20
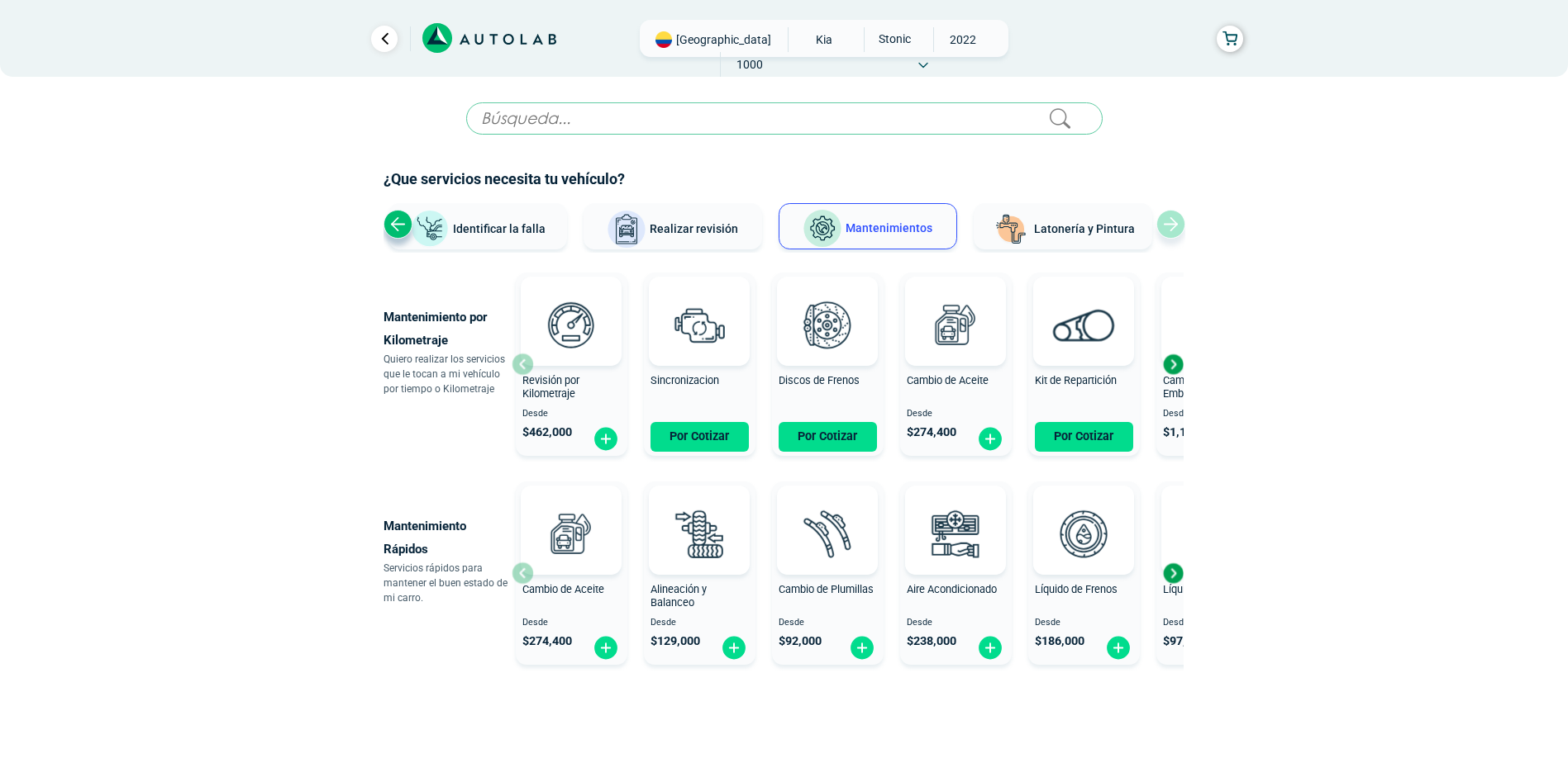
click at [929, 62] on icon at bounding box center [923, 65] width 10 height 6
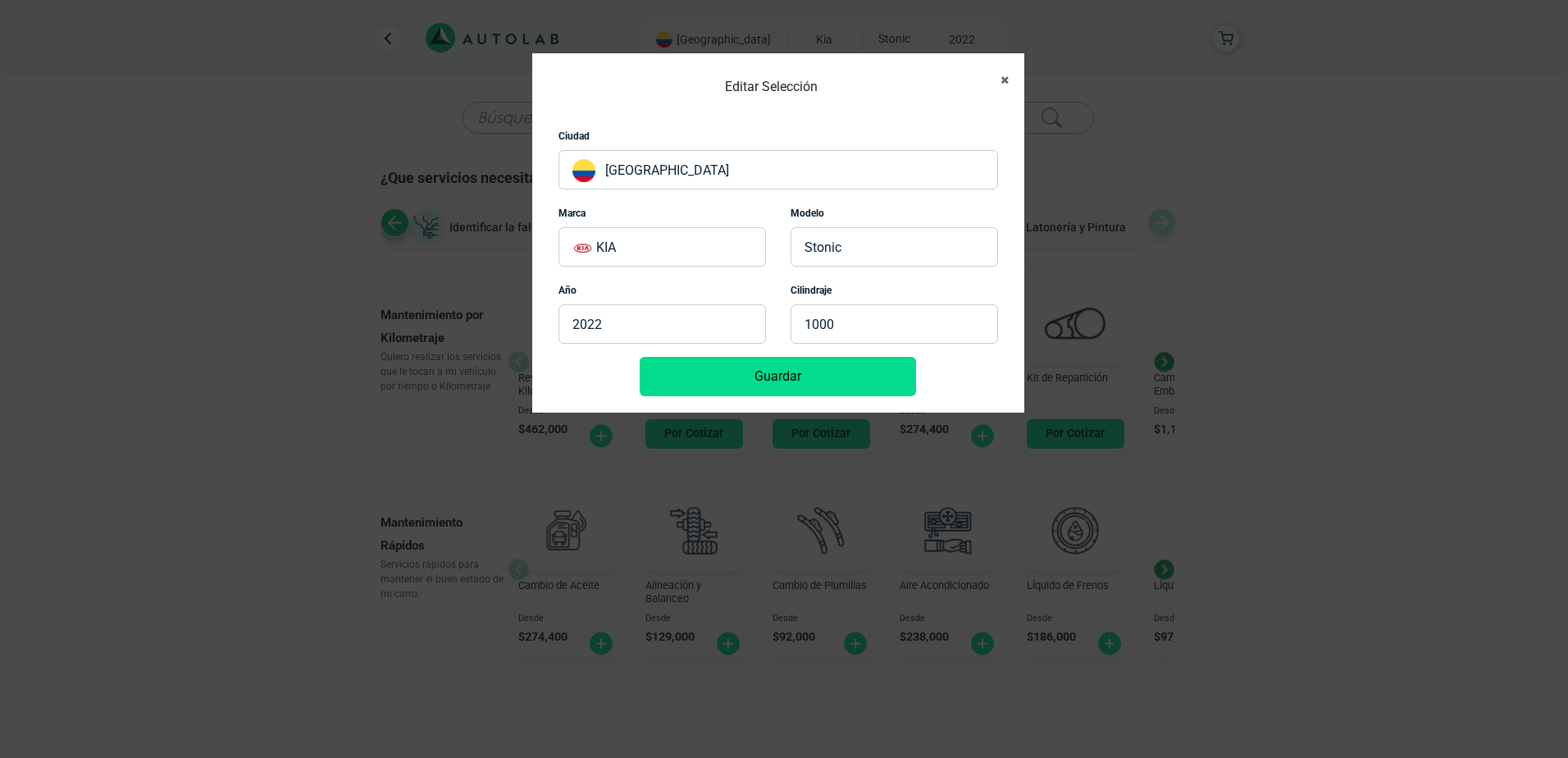
click at [1006, 71] on button "Close" at bounding box center [998, 80] width 26 height 37
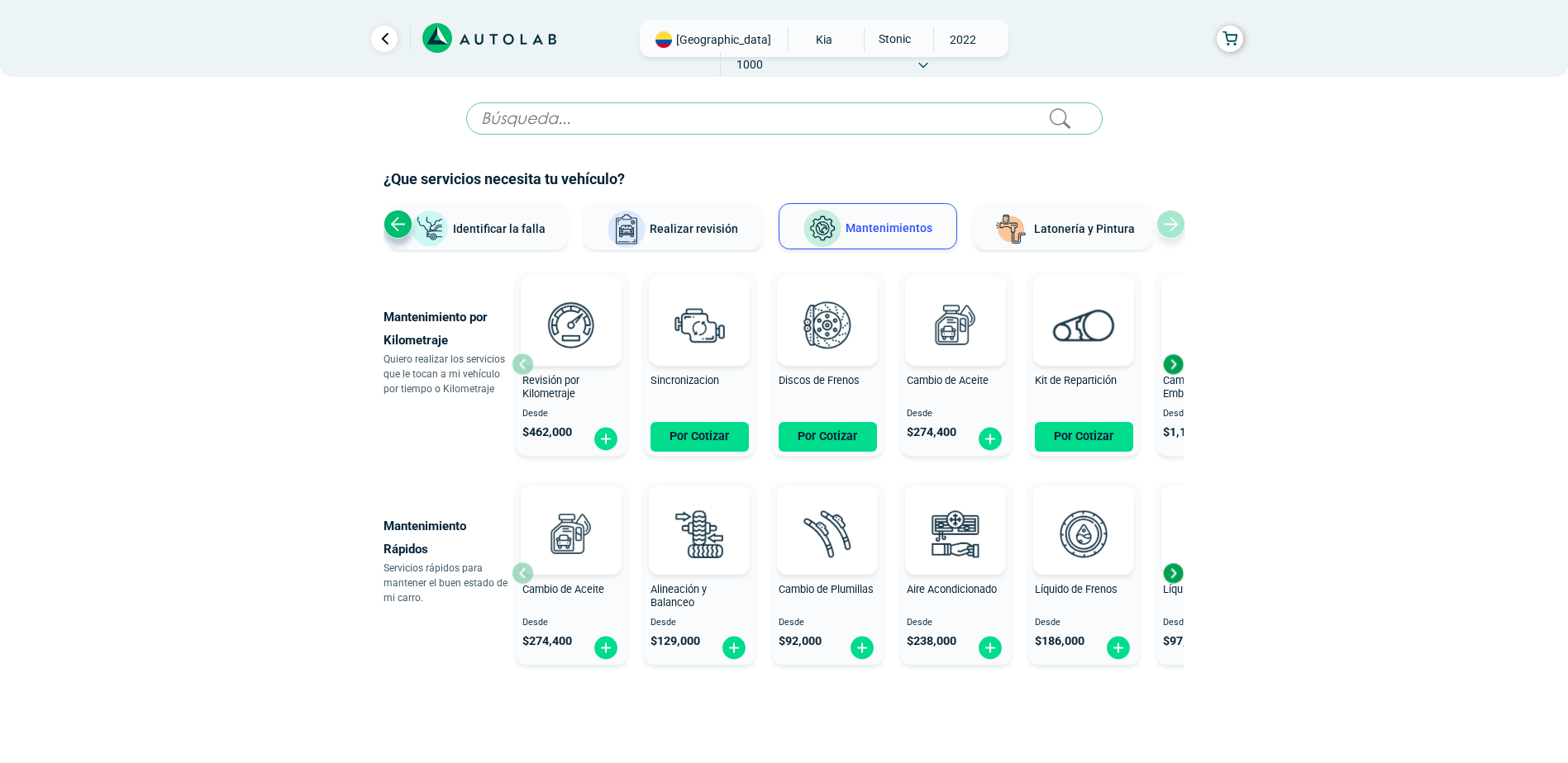
click at [1172, 364] on div "Next slide" at bounding box center [1173, 364] width 25 height 25
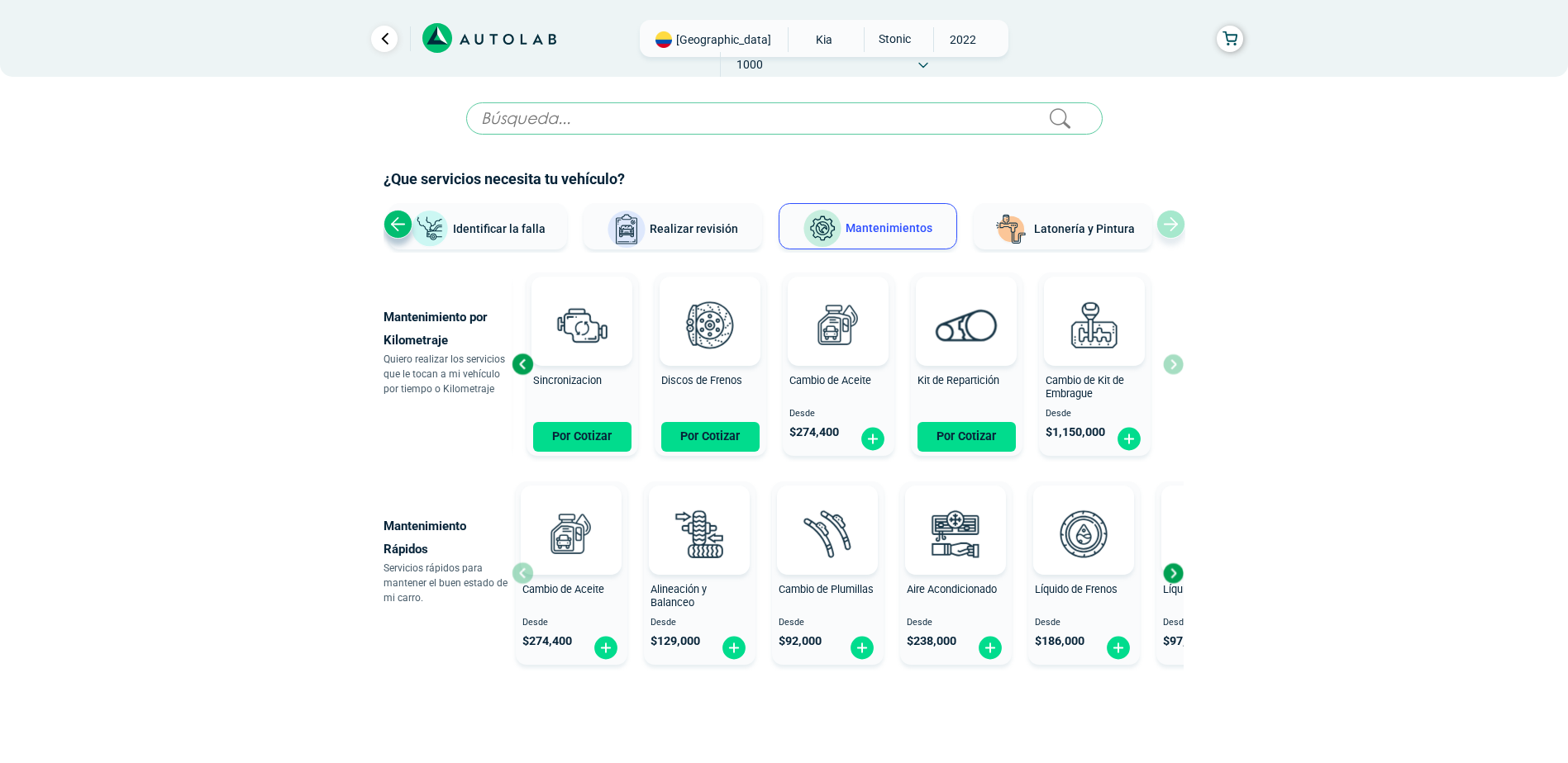
click at [1172, 364] on div "Revisión por Kilometraje Desde $ 462,000 Sincronizacion Por Cotizar Discos de F…" at bounding box center [848, 364] width 672 height 196
click at [713, 233] on span "Realizar revisión" at bounding box center [694, 228] width 88 height 13
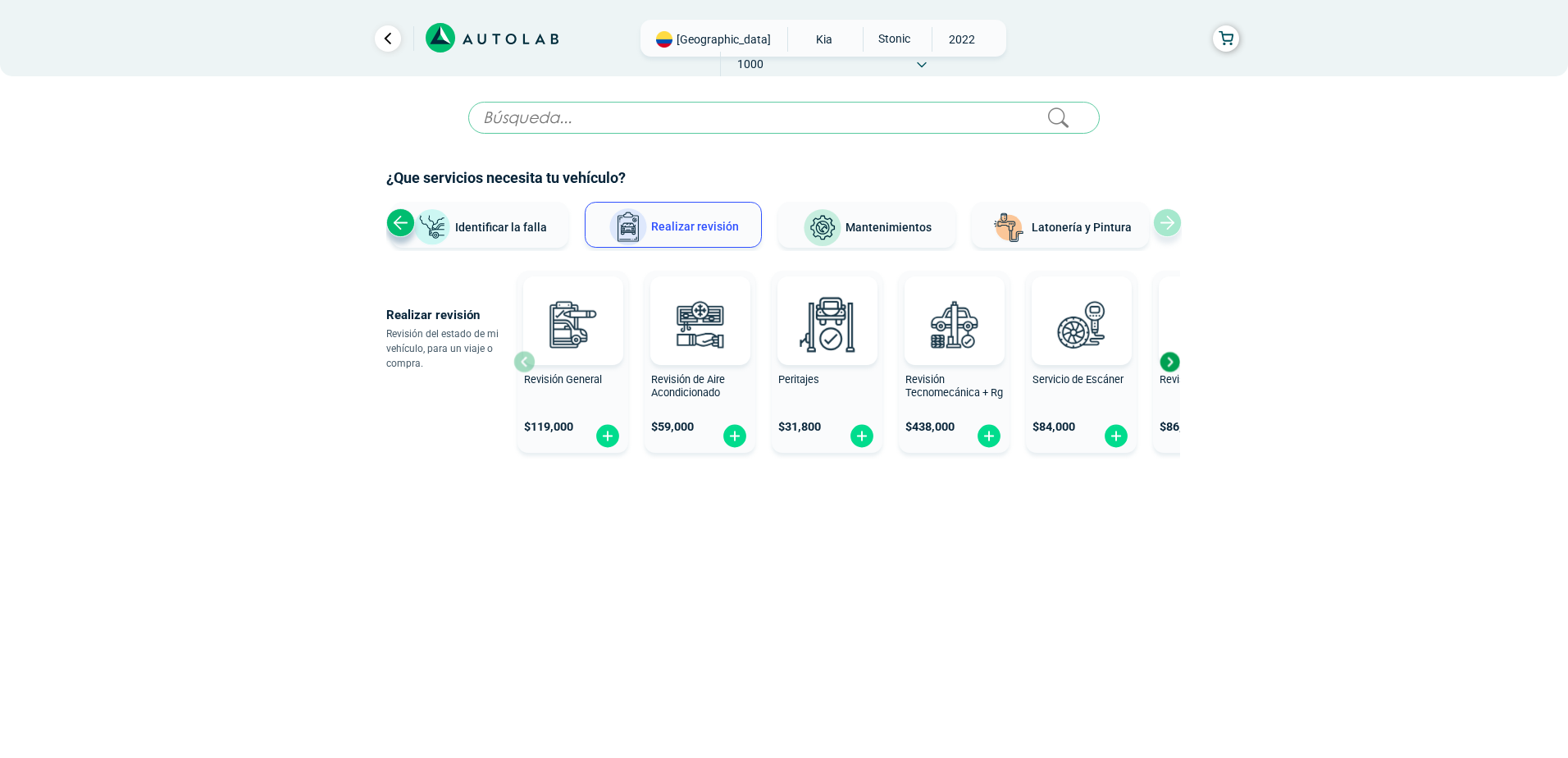
click at [504, 227] on span "Identificar la falla" at bounding box center [501, 226] width 92 height 13
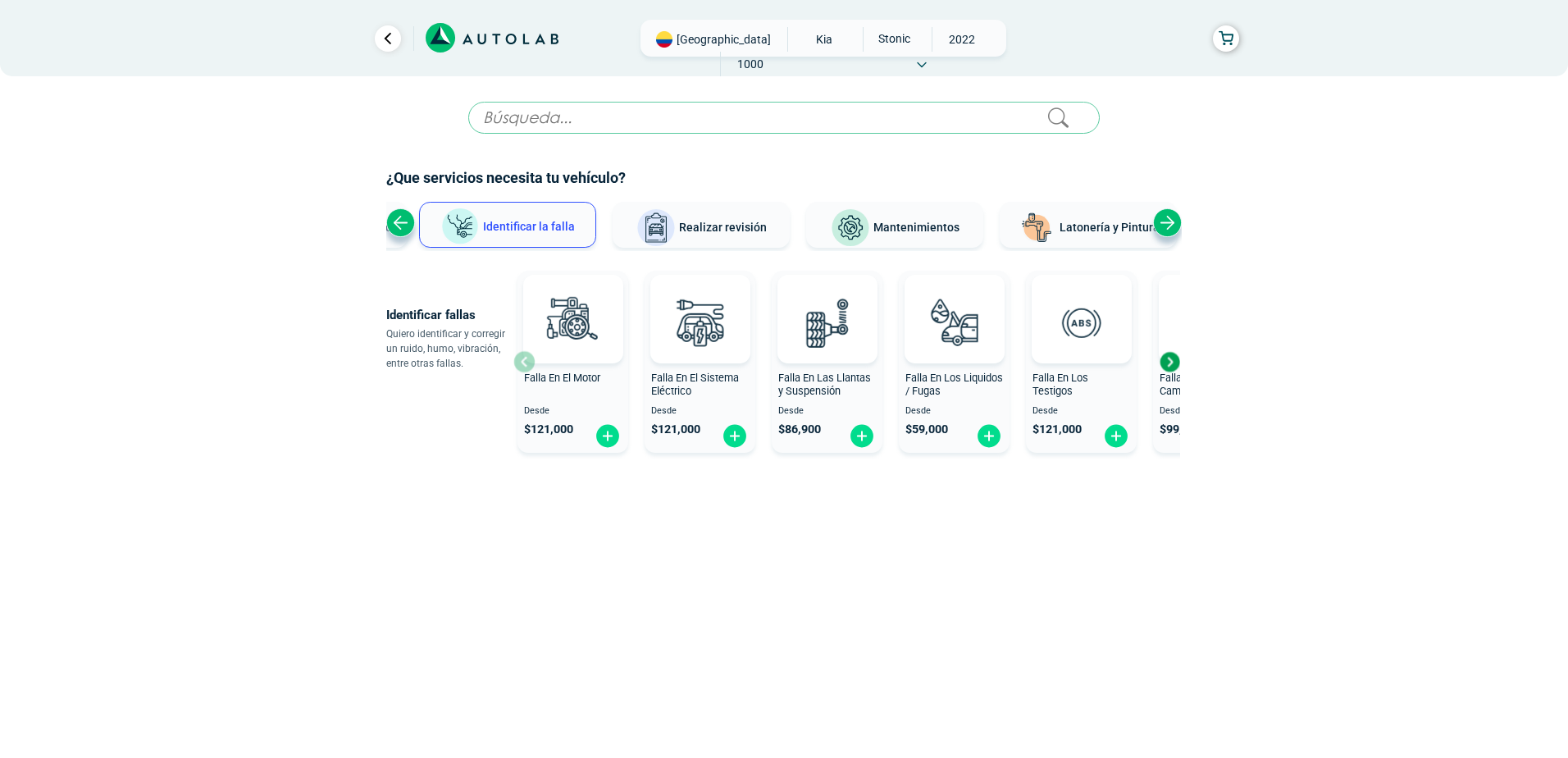
click at [1172, 215] on div "Next slide" at bounding box center [1168, 223] width 29 height 29
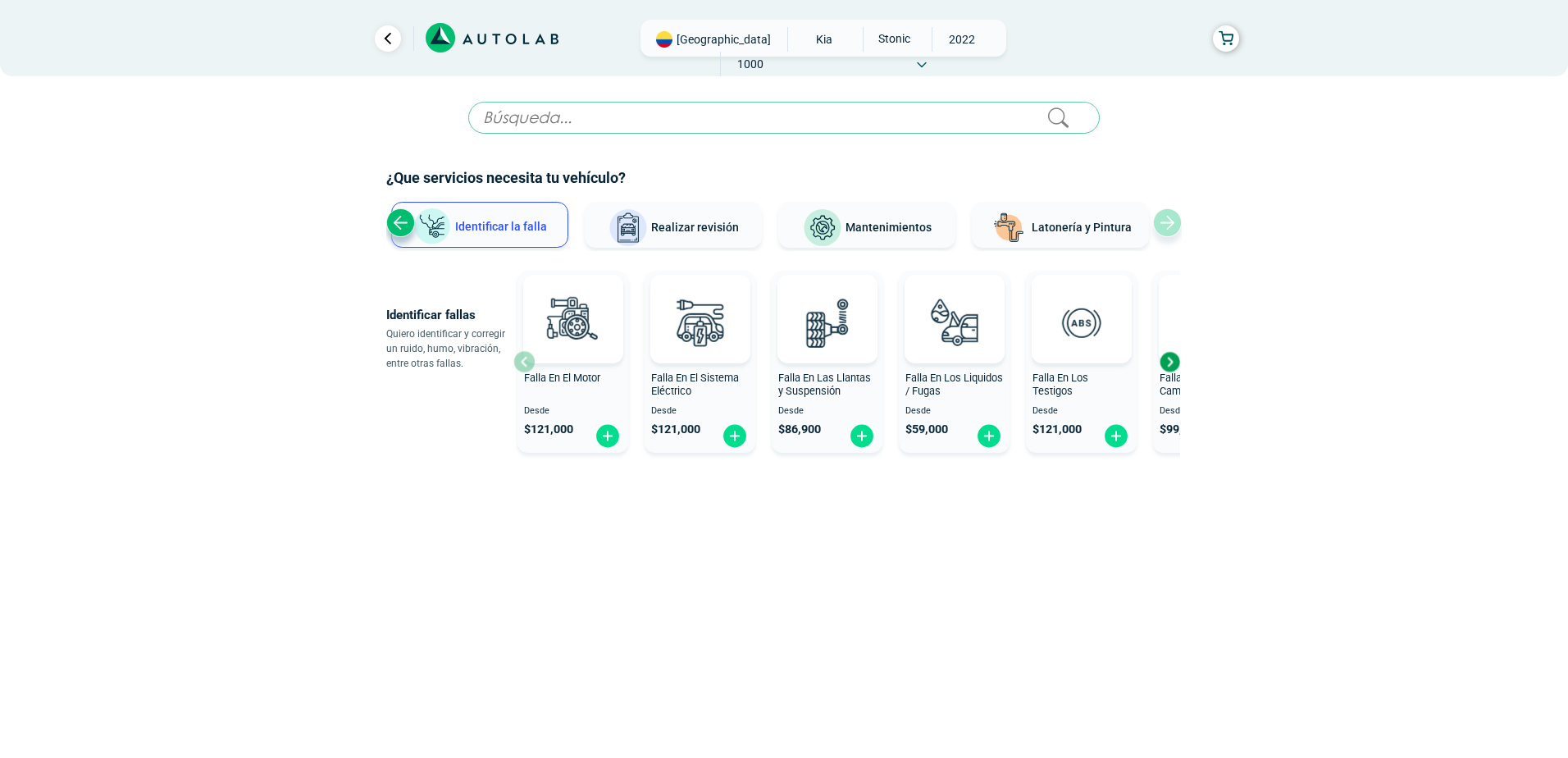
click at [1165, 215] on div "Ver todos Identificar la falla Realizar revisión Mantenimientos Latonería y Pin…" at bounding box center [784, 227] width 796 height 49
click at [384, 36] on link "Ir al paso anterior" at bounding box center [388, 38] width 26 height 26
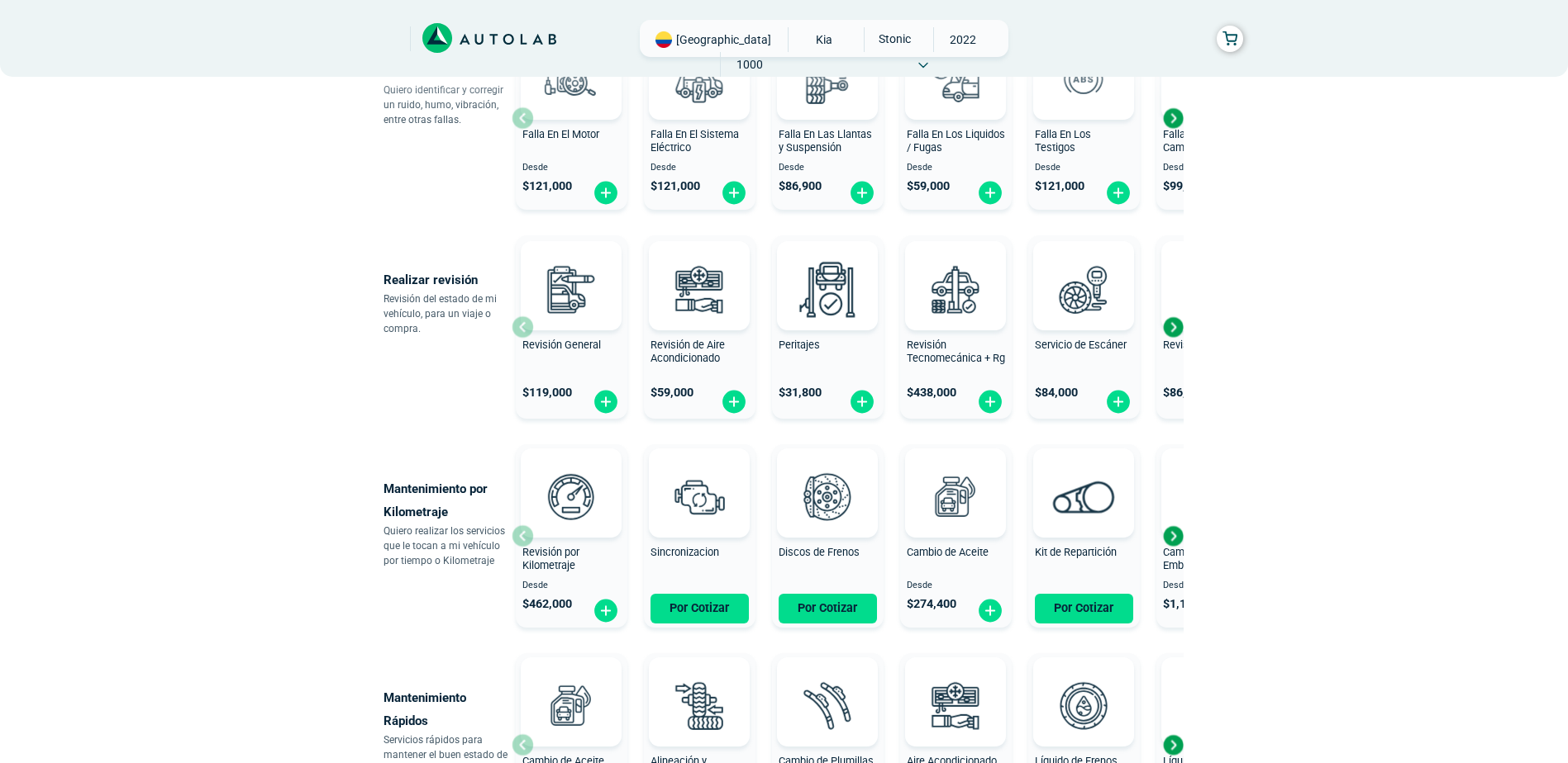
scroll to position [393, 0]
